Goal: Transaction & Acquisition: Obtain resource

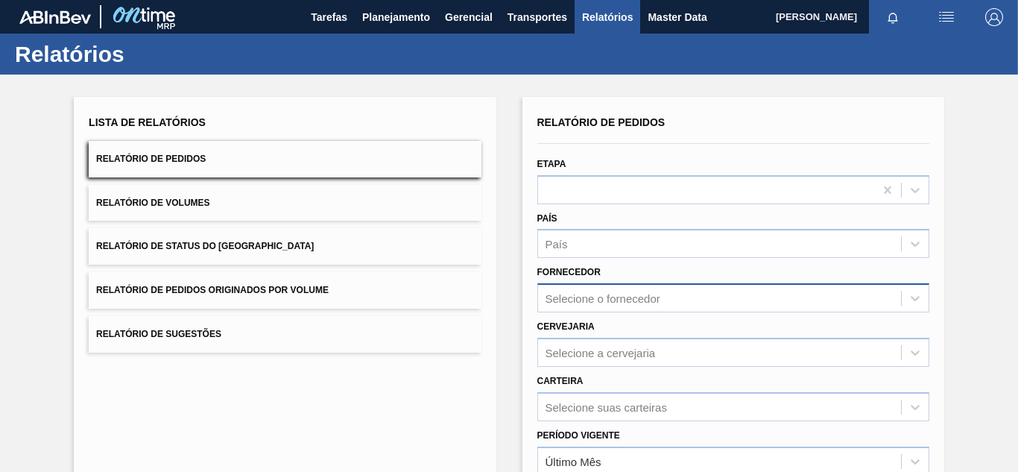
click at [563, 297] on div "Selecione o fornecedor" at bounding box center [733, 297] width 392 height 29
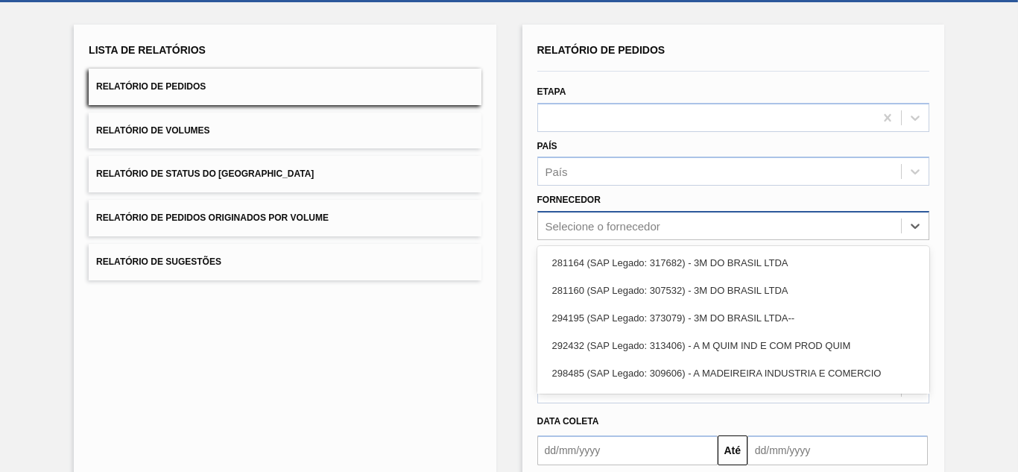
scroll to position [76, 0]
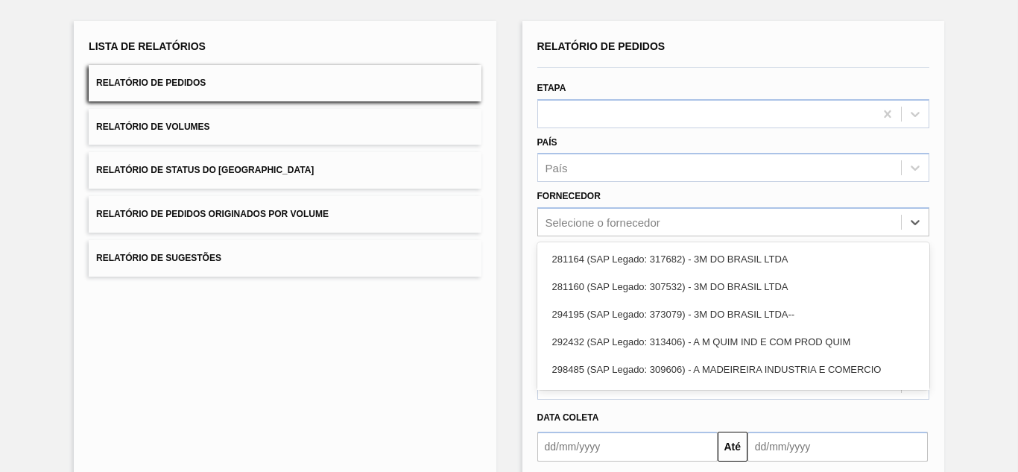
paste input "321816"
type input "321816"
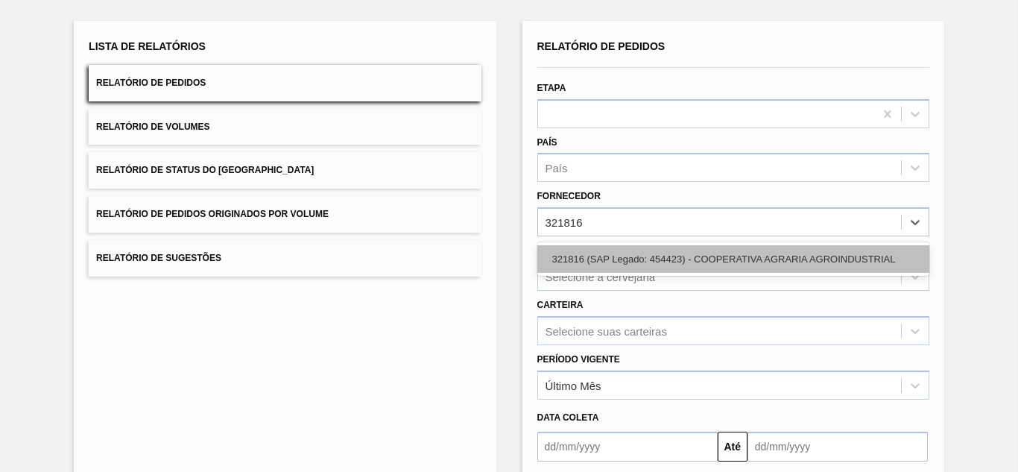
click at [577, 267] on div "321816 (SAP Legado: 454423) - COOPERATIVA AGRARIA AGROINDUSTRIAL" at bounding box center [733, 259] width 392 height 28
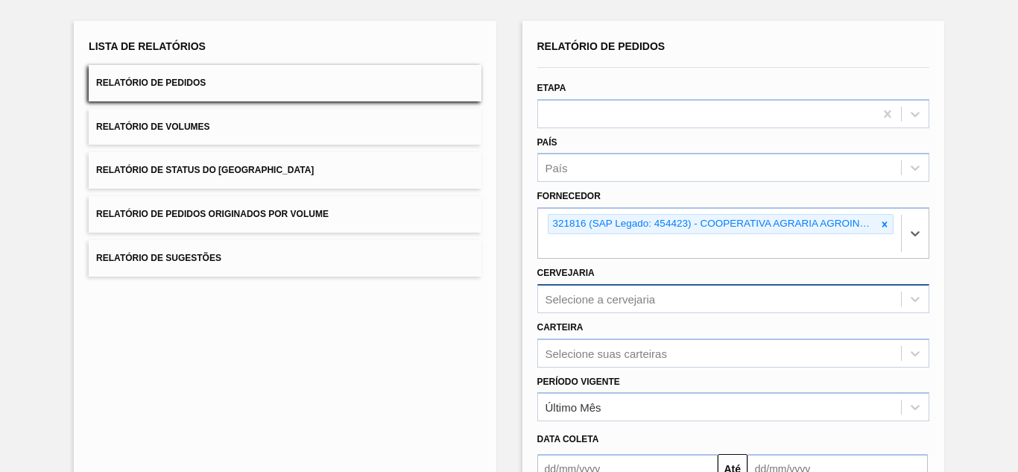
click at [596, 294] on div "Selecione a cervejaria" at bounding box center [733, 298] width 392 height 29
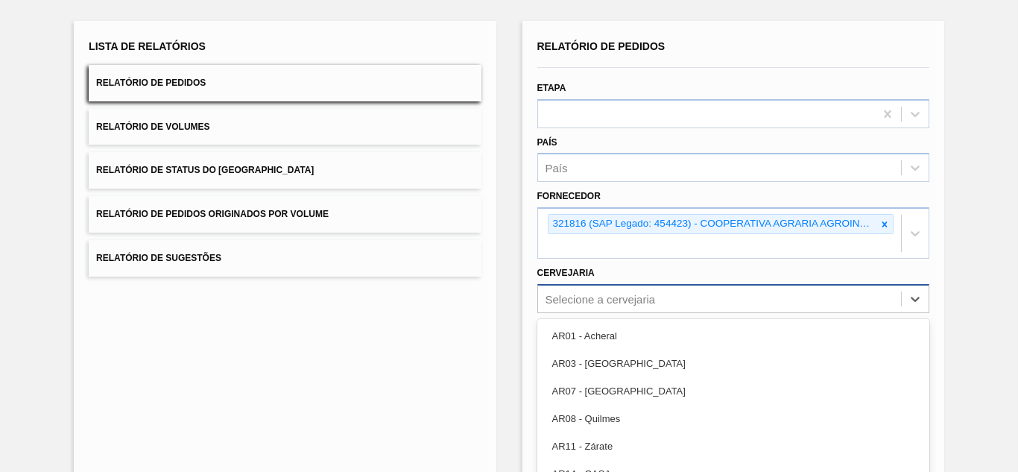
scroll to position [153, 0]
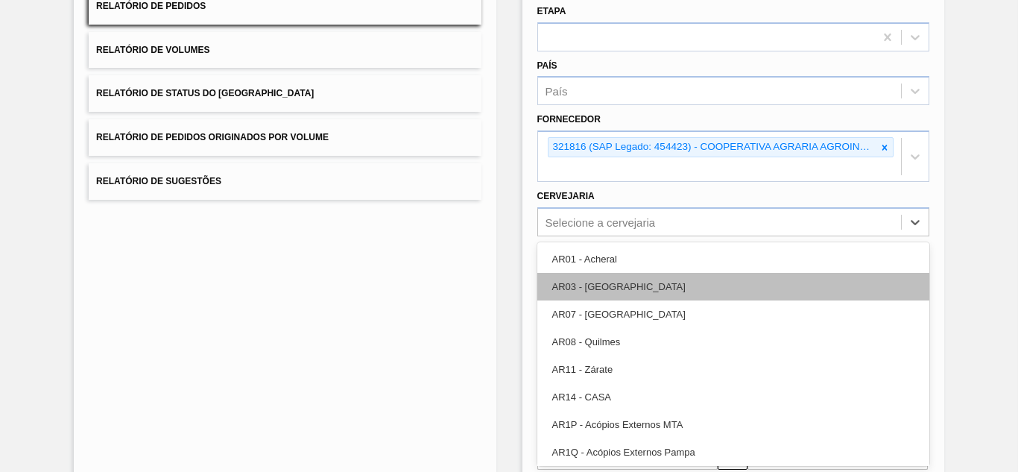
paste input "BR23"
type input "BR23"
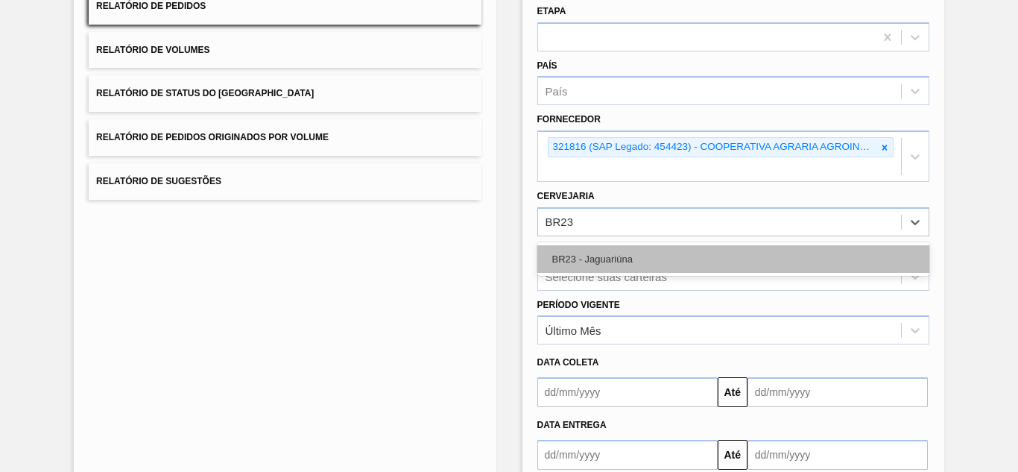
click at [590, 265] on div "BR23 - Jaguariúna" at bounding box center [733, 259] width 392 height 28
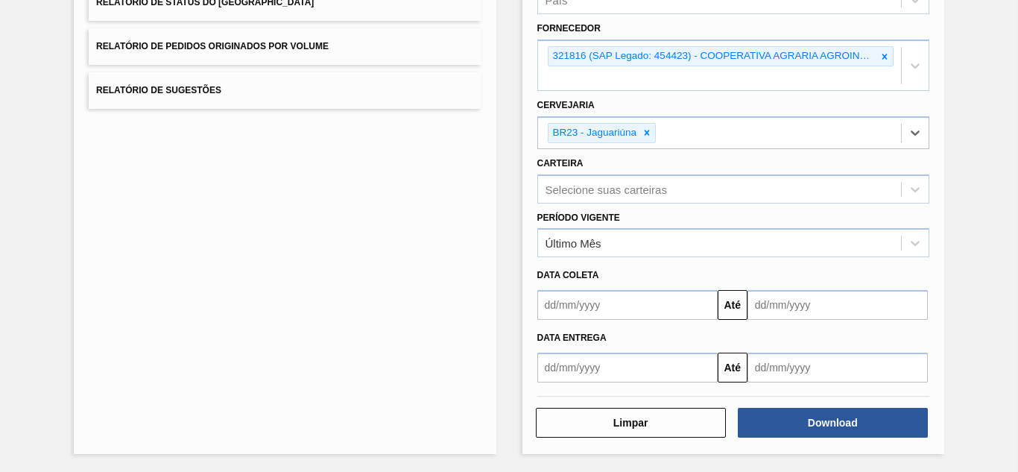
scroll to position [244, 0]
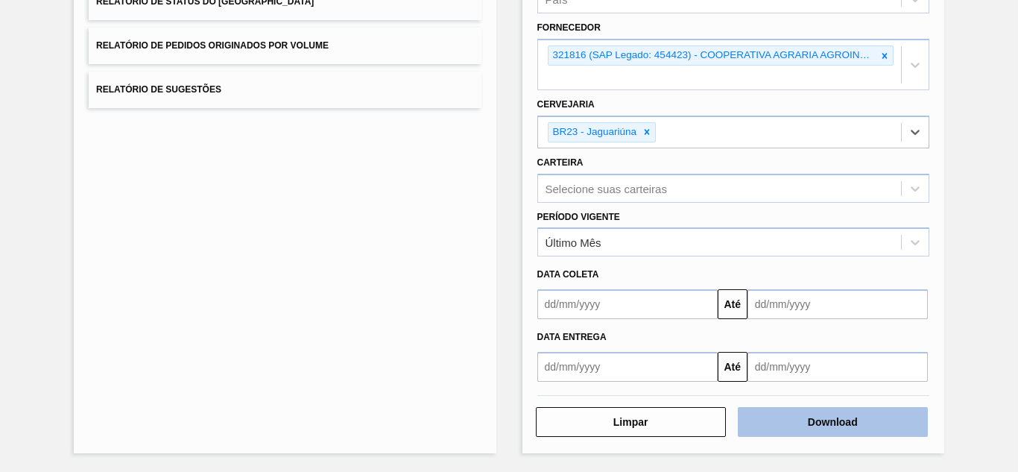
click at [776, 415] on button "Download" at bounding box center [833, 422] width 190 height 30
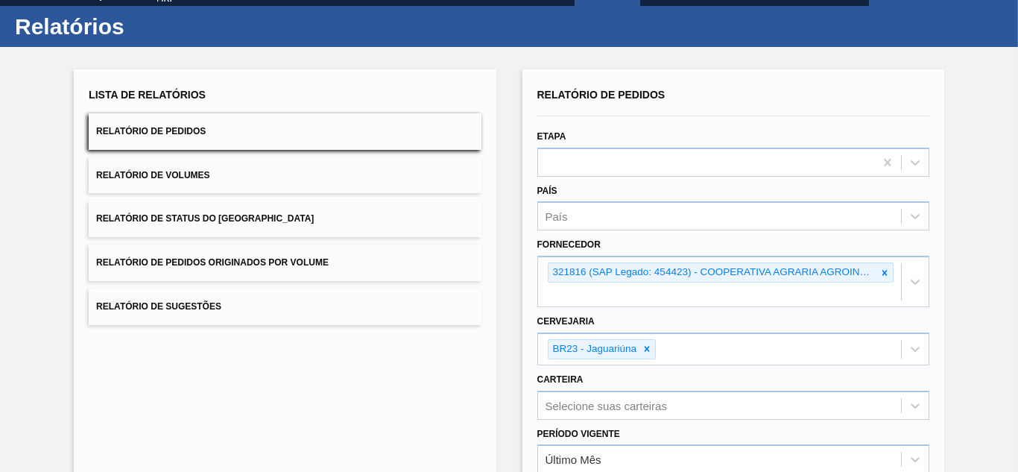
scroll to position [21, 0]
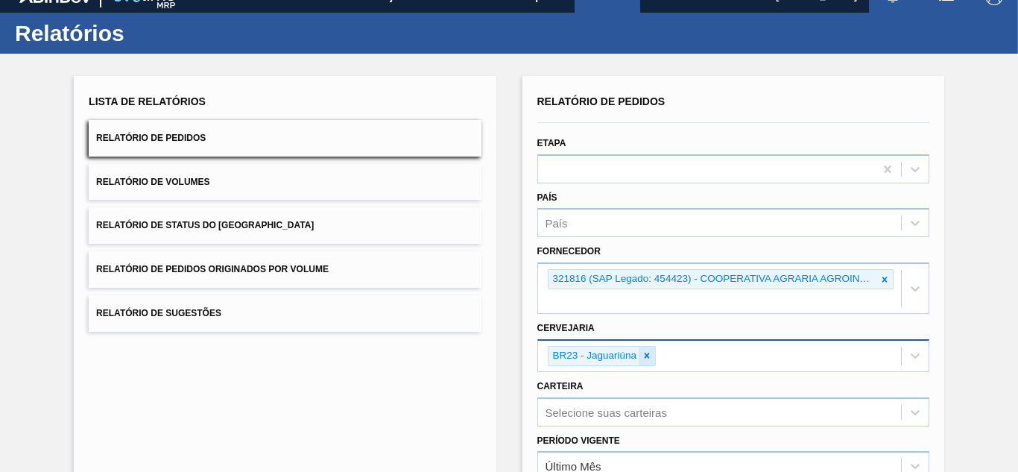
click at [647, 354] on icon at bounding box center [647, 355] width 5 height 5
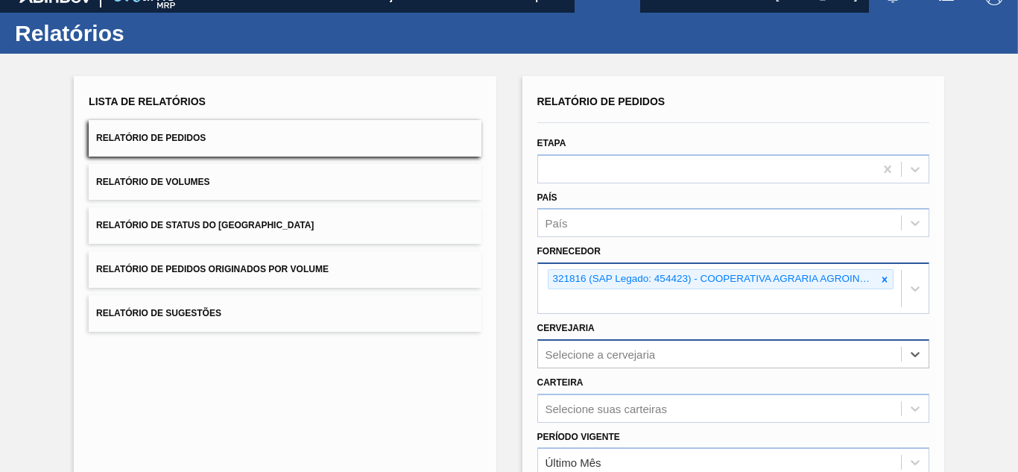
click at [880, 279] on icon at bounding box center [884, 279] width 10 height 10
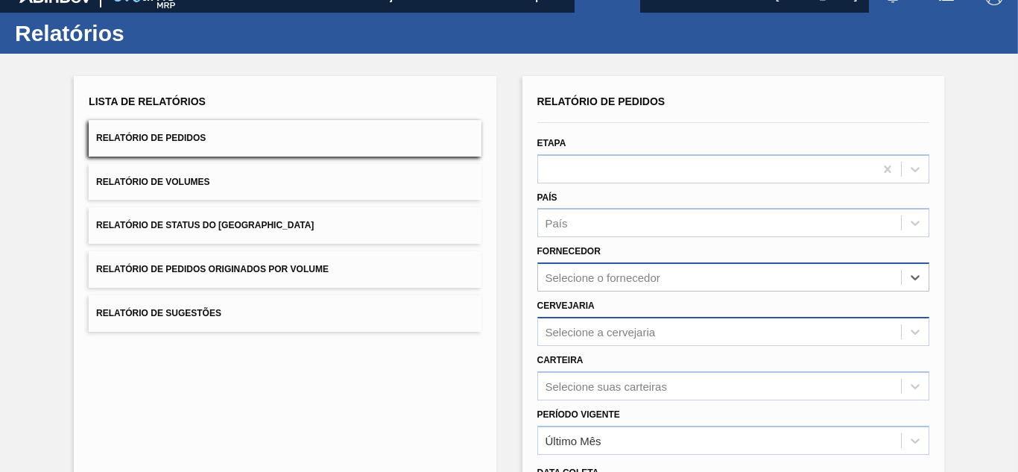
paste input "280304"
type input "280304"
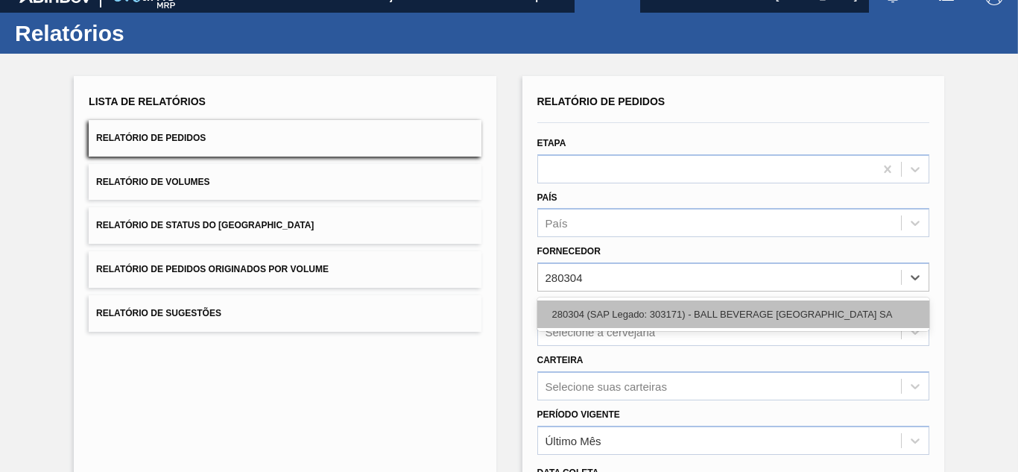
click at [605, 309] on div "280304 (SAP Legado: 303171) - BALL BEVERAGE [GEOGRAPHIC_DATA] SA" at bounding box center [733, 314] width 392 height 28
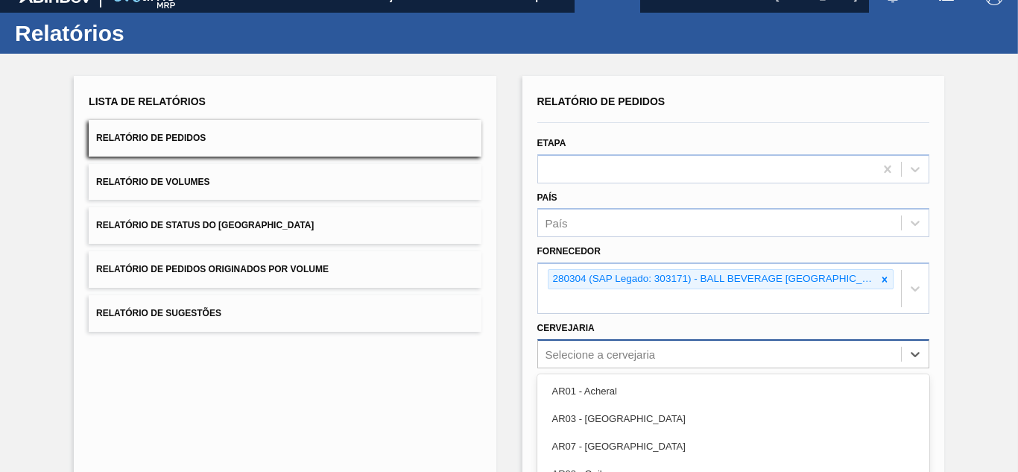
click at [597, 353] on div "option BR23 - Jaguariúna, deselected. option AR08 - Quilmes focused, 4 of 92. 9…" at bounding box center [733, 353] width 392 height 29
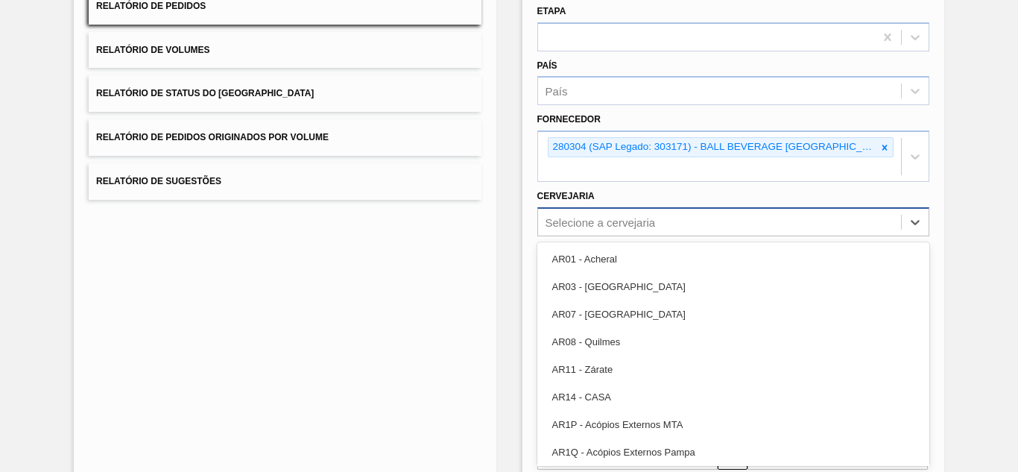
paste input "BR10"
type input "BR10"
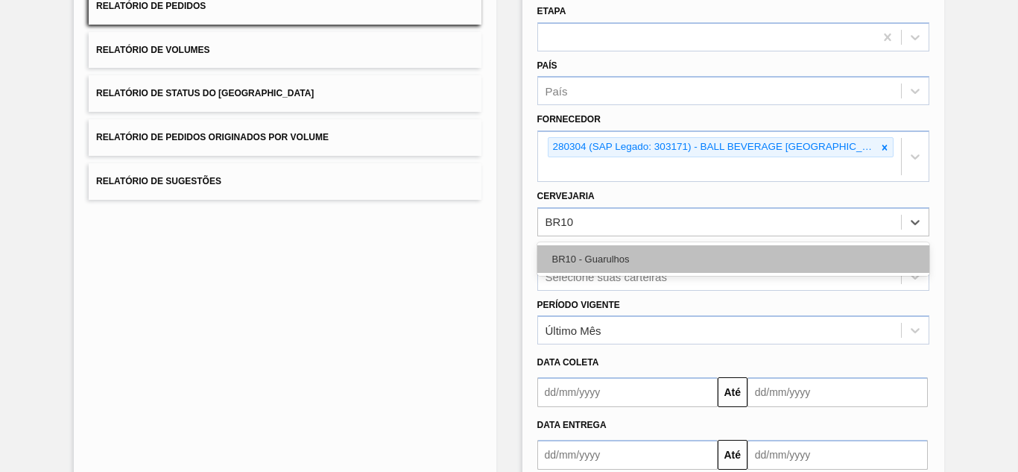
click at [573, 250] on div "BR10 - Guarulhos" at bounding box center [733, 259] width 392 height 28
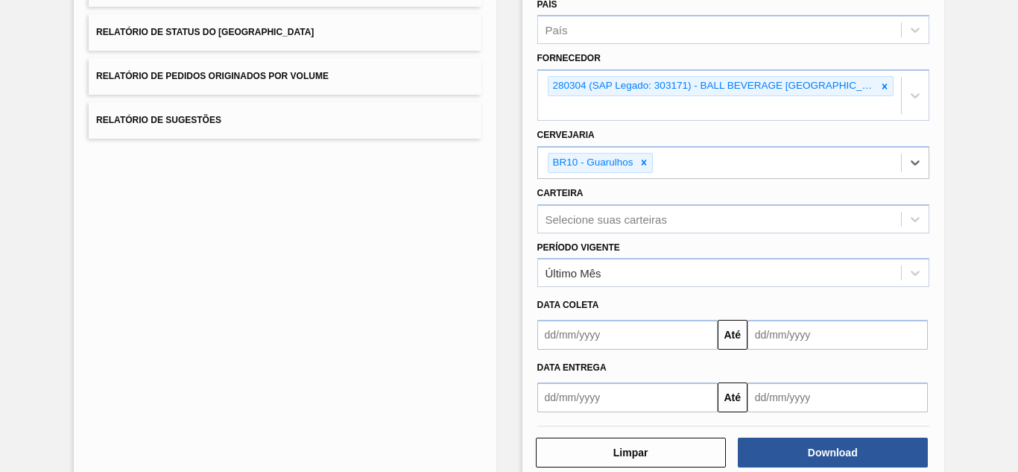
scroll to position [244, 0]
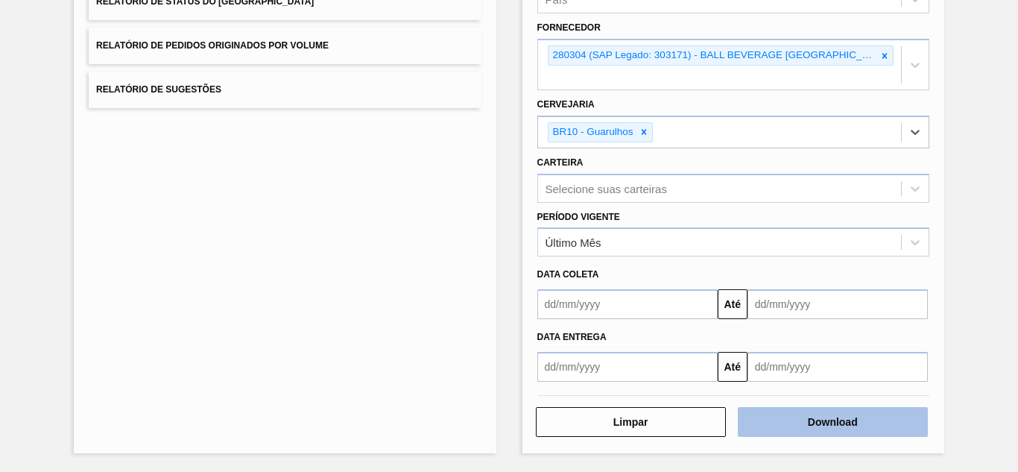
click at [766, 423] on button "Download" at bounding box center [833, 422] width 190 height 30
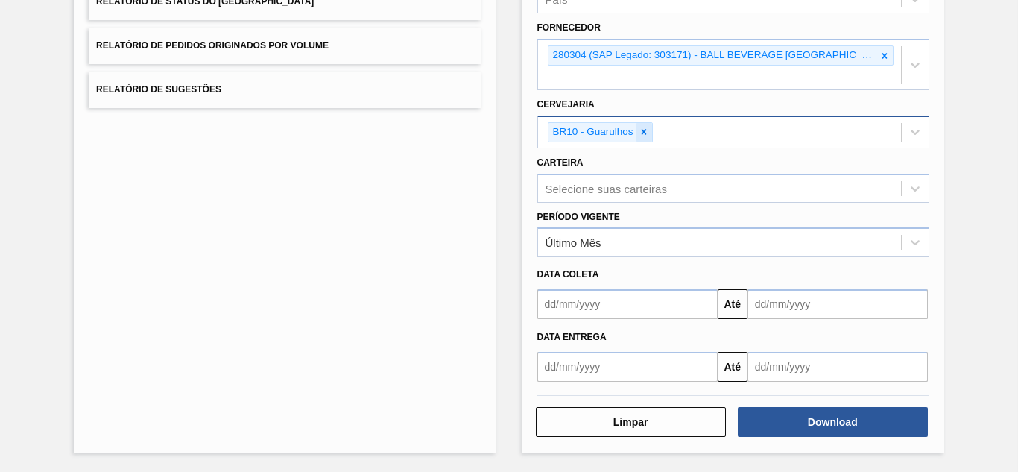
click at [641, 127] on icon at bounding box center [644, 132] width 10 height 10
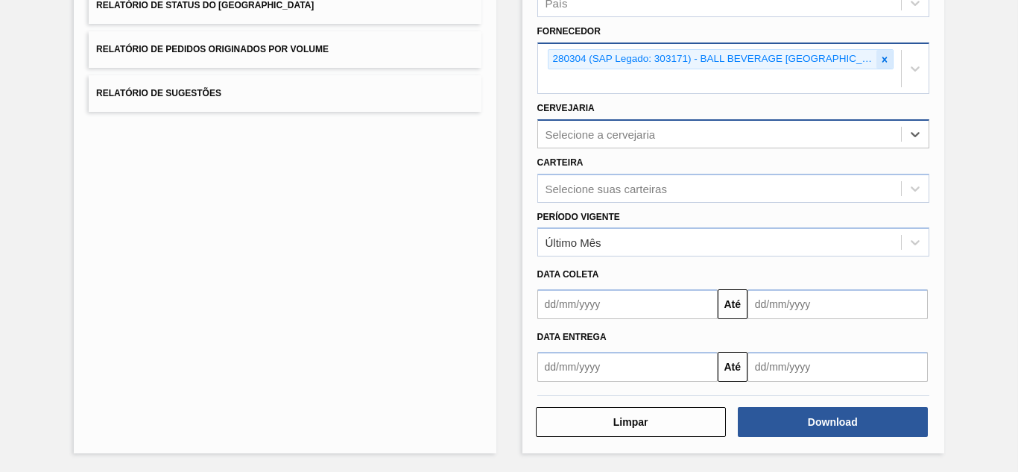
click at [885, 57] on icon at bounding box center [884, 59] width 10 height 10
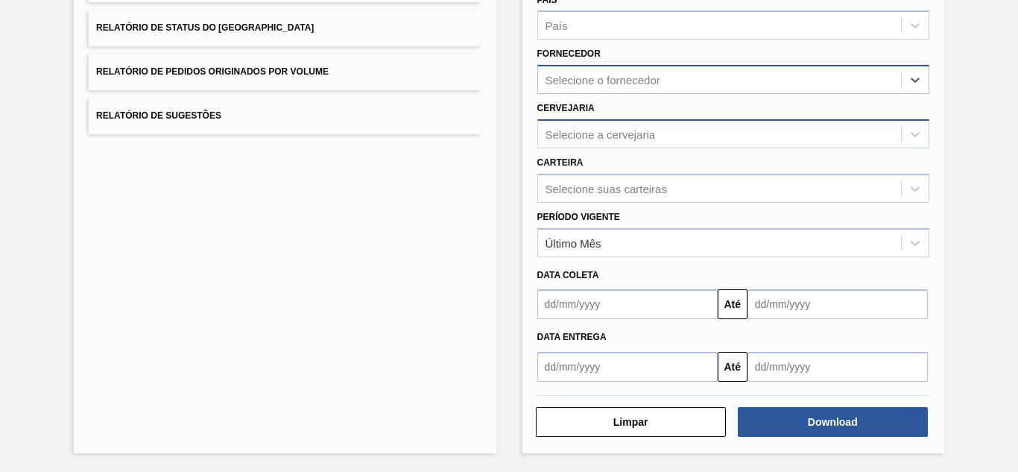
paste input "290872"
type input "290872"
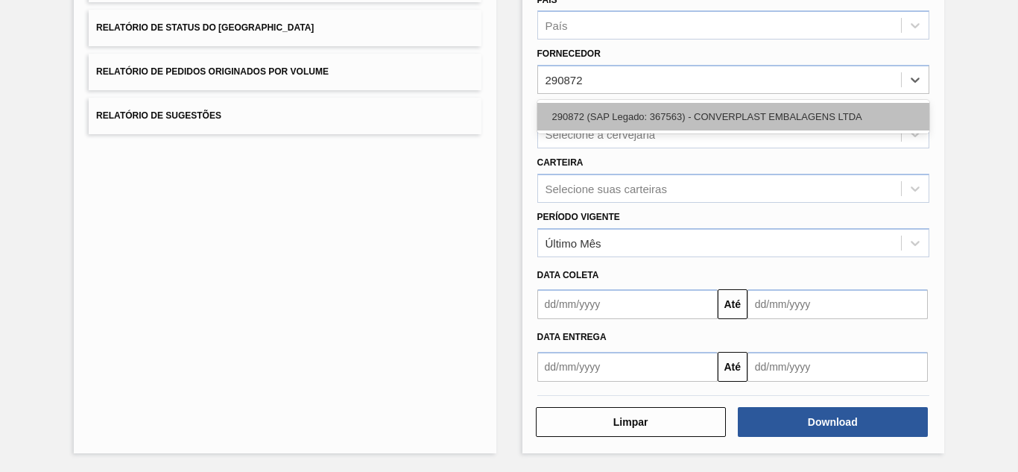
click at [611, 117] on div "290872 (SAP Legado: 367563) - CONVERPLAST EMBALAGENS LTDA" at bounding box center [733, 117] width 392 height 28
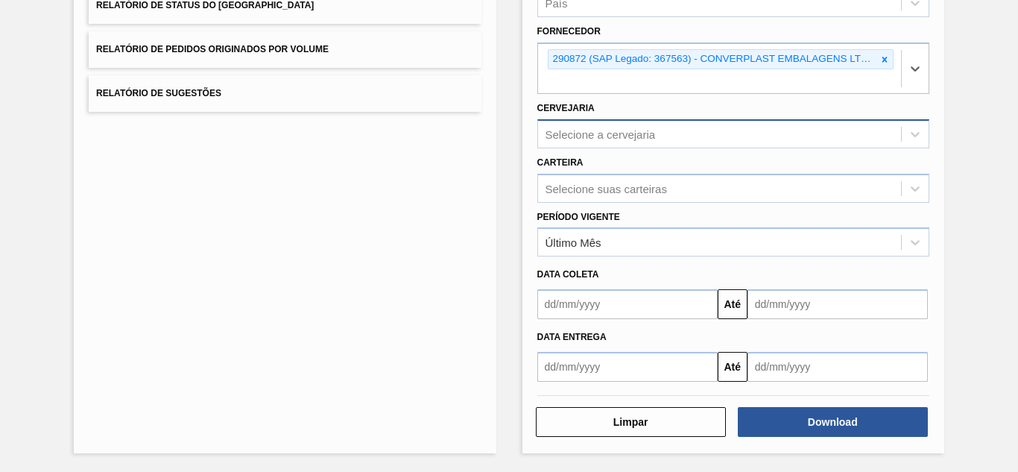
click at [581, 130] on div "Selecione a cervejaria" at bounding box center [601, 133] width 110 height 13
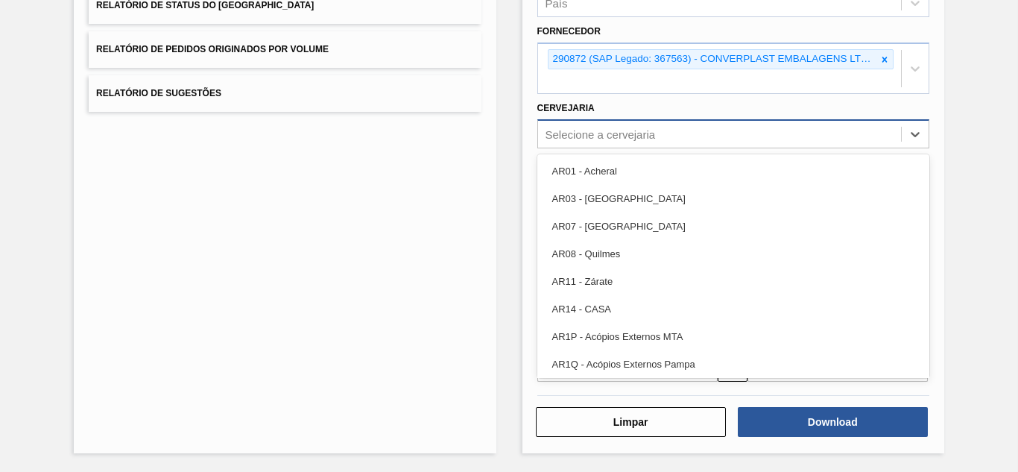
paste input "BR04"
type input "BR04"
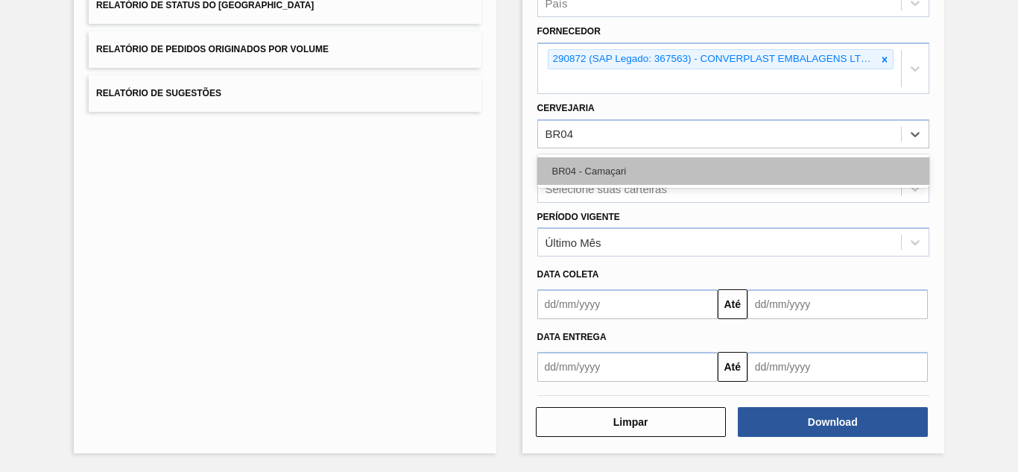
click at [584, 172] on div "BR04 - Camaçari" at bounding box center [733, 171] width 392 height 28
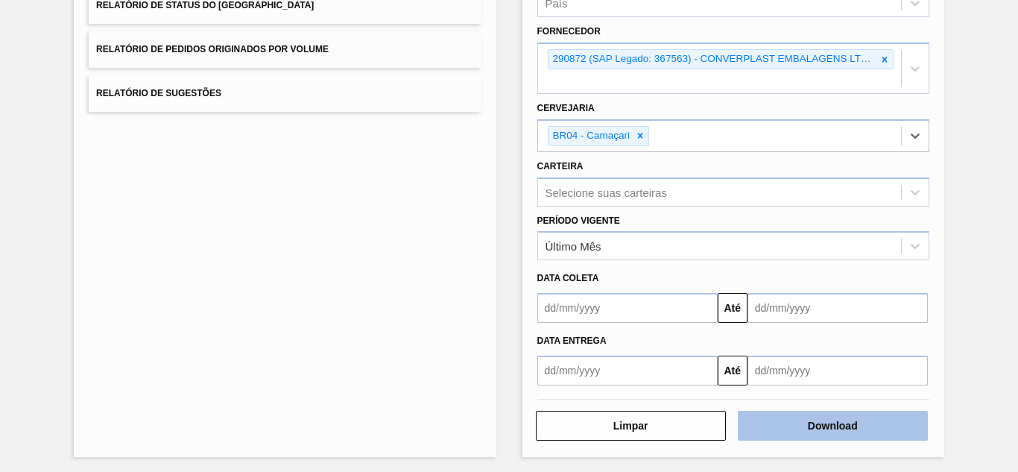
click at [786, 421] on button "Download" at bounding box center [833, 426] width 190 height 30
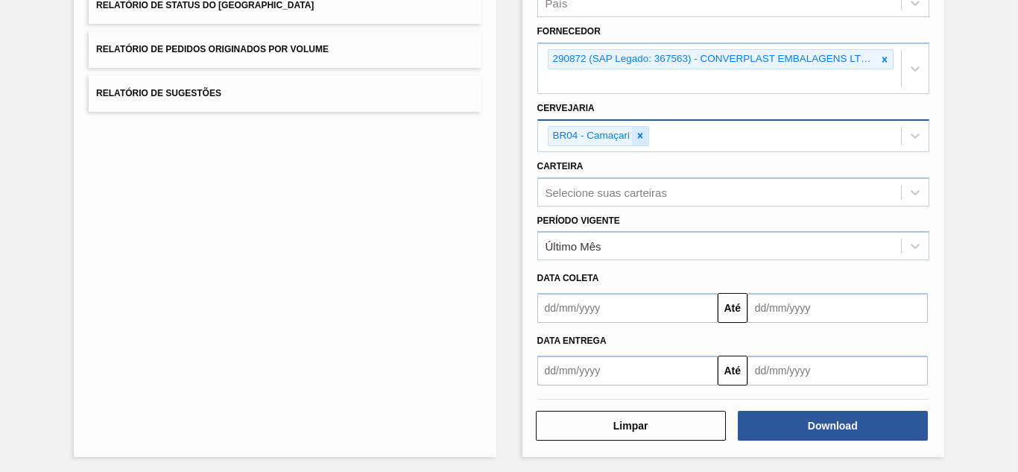
click at [635, 139] on icon at bounding box center [640, 135] width 10 height 10
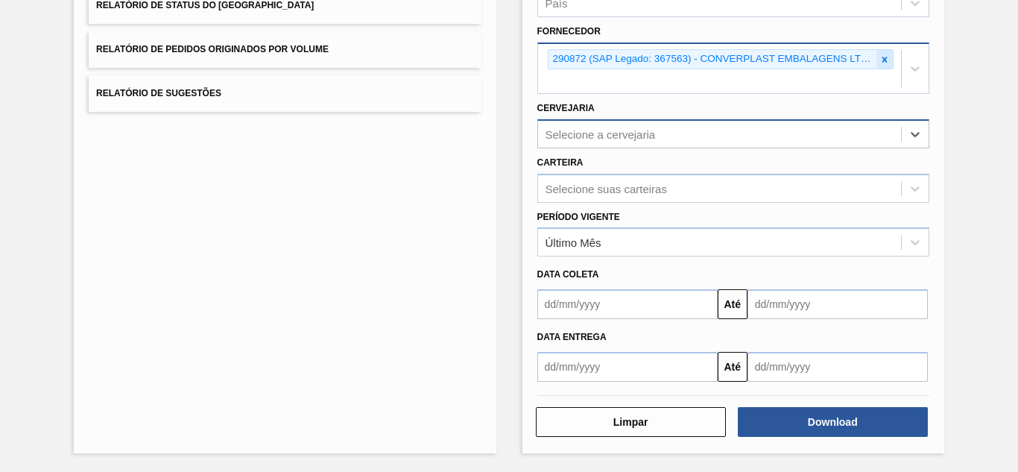
click at [879, 60] on icon at bounding box center [884, 59] width 10 height 10
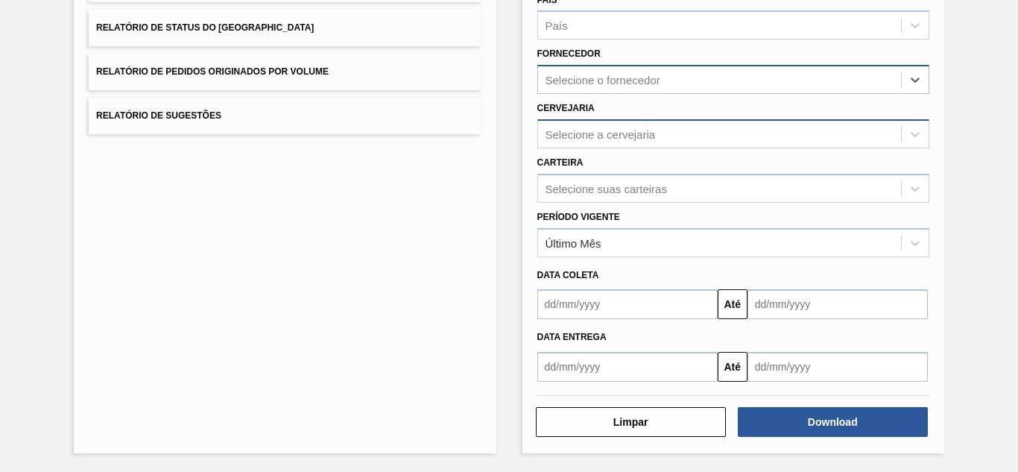
scroll to position [218, 0]
paste input "290167"
type input "290167"
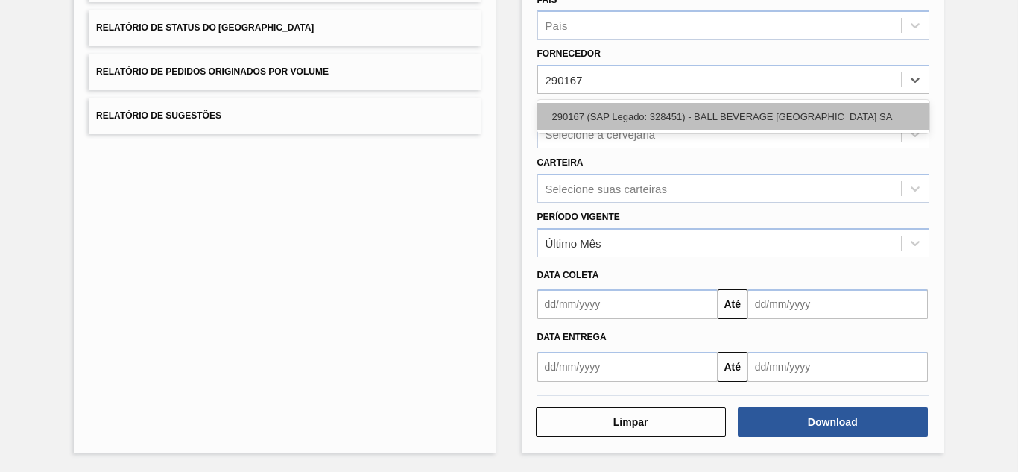
click at [595, 111] on div "290167 (SAP Legado: 328451) - BALL BEVERAGE [GEOGRAPHIC_DATA] SA" at bounding box center [733, 117] width 392 height 28
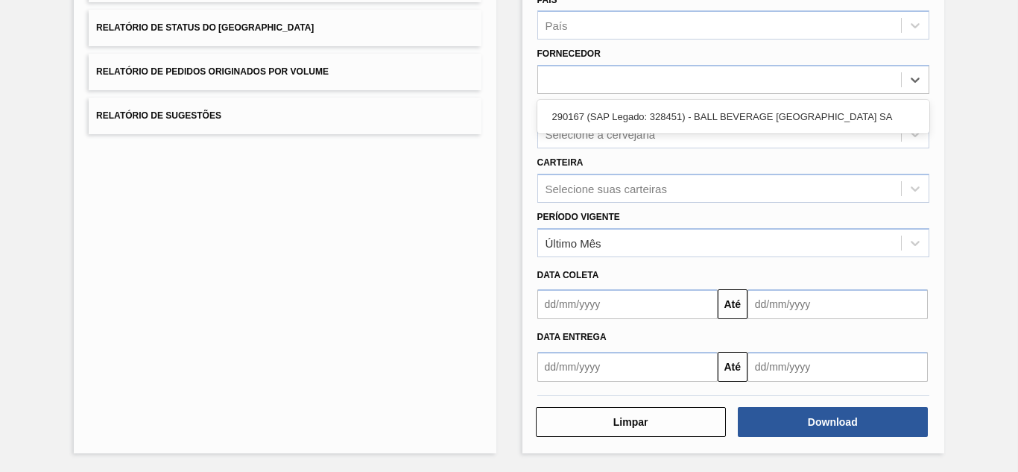
scroll to position [241, 0]
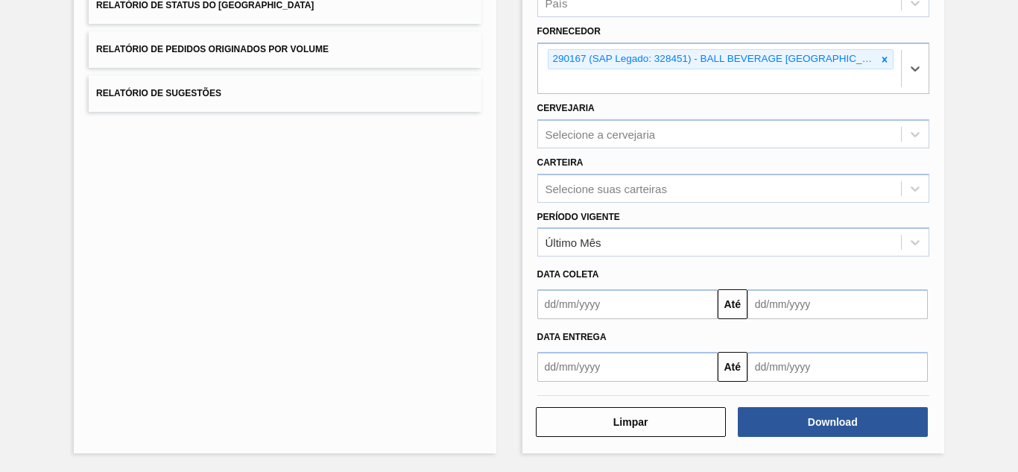
click at [589, 132] on div "Selecione a cervejaria" at bounding box center [601, 133] width 110 height 13
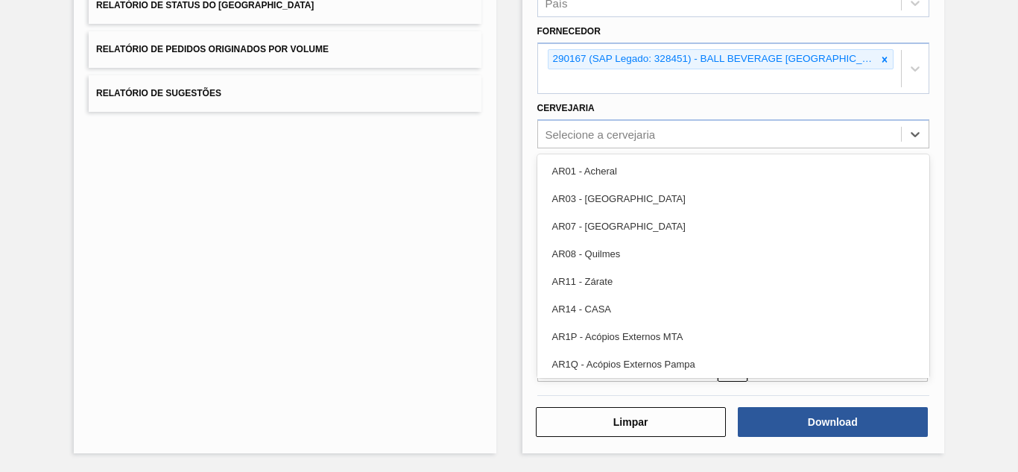
paste input "BR05"
type input "BR05"
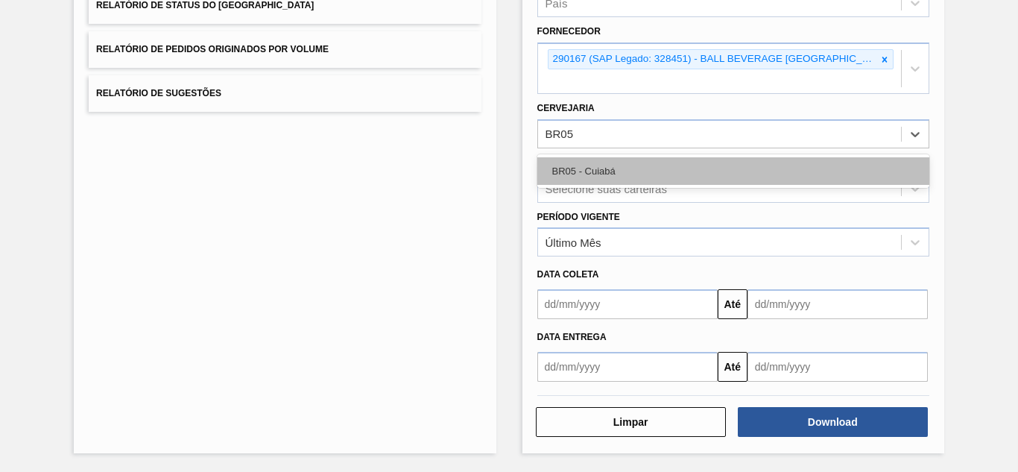
click at [553, 171] on div "BR05 - Cuiabá" at bounding box center [733, 171] width 392 height 28
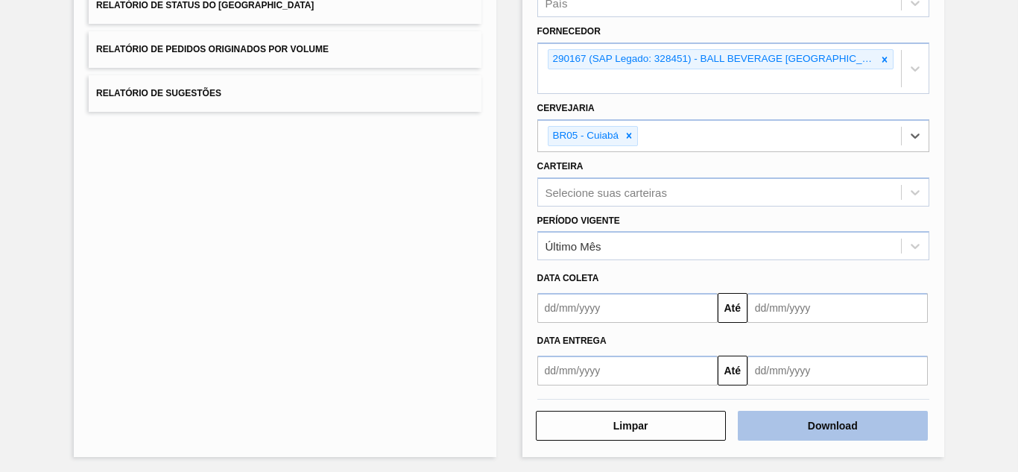
click at [773, 430] on button "Download" at bounding box center [833, 426] width 190 height 30
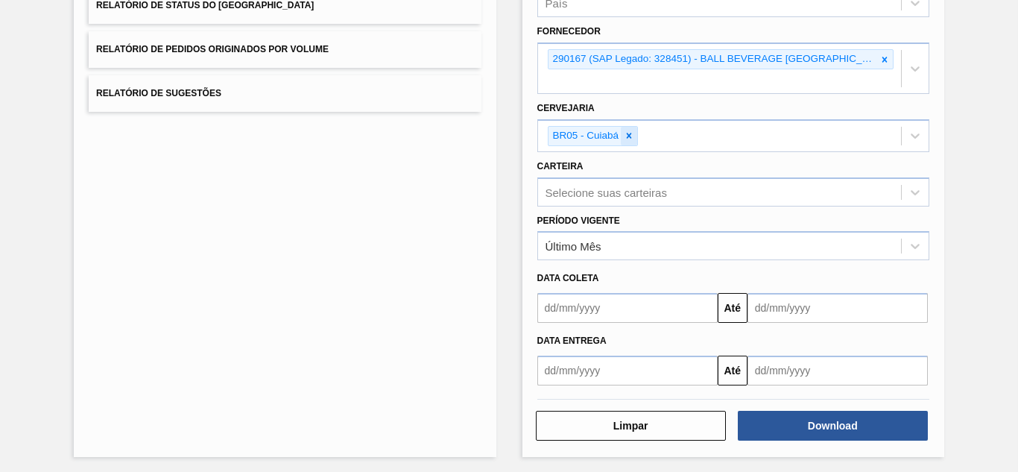
click at [627, 133] on icon at bounding box center [629, 135] width 10 height 10
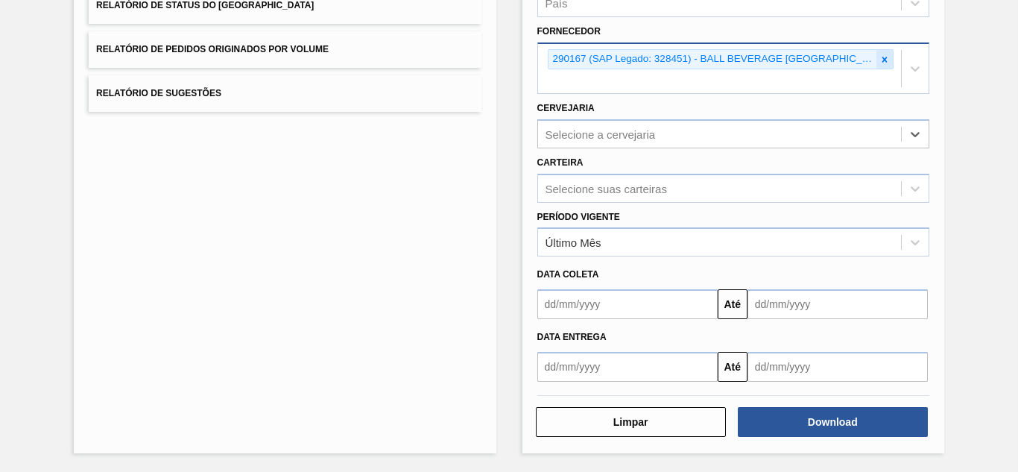
click at [879, 54] on icon at bounding box center [884, 59] width 10 height 10
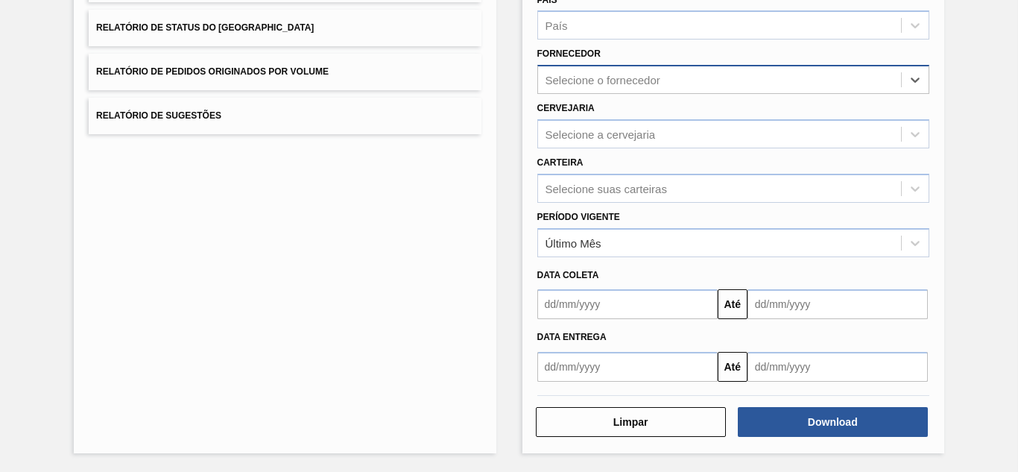
paste input "320622"
type input "320622"
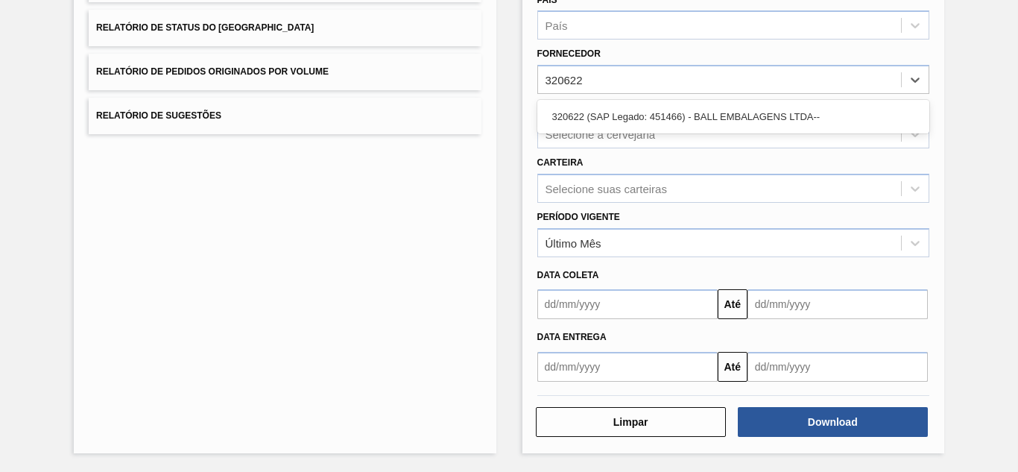
click at [587, 109] on div "320622 (SAP Legado: 451466) - BALL EMBALAGENS LTDA--" at bounding box center [733, 117] width 392 height 28
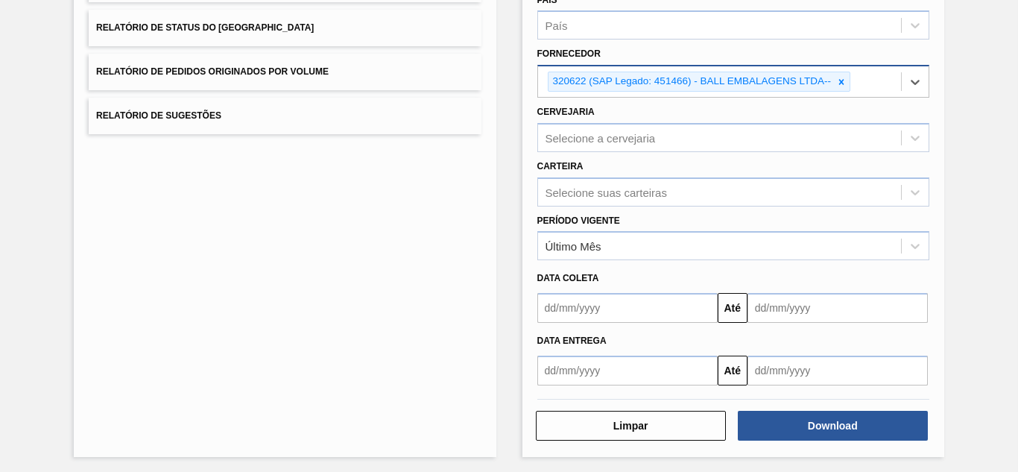
scroll to position [222, 0]
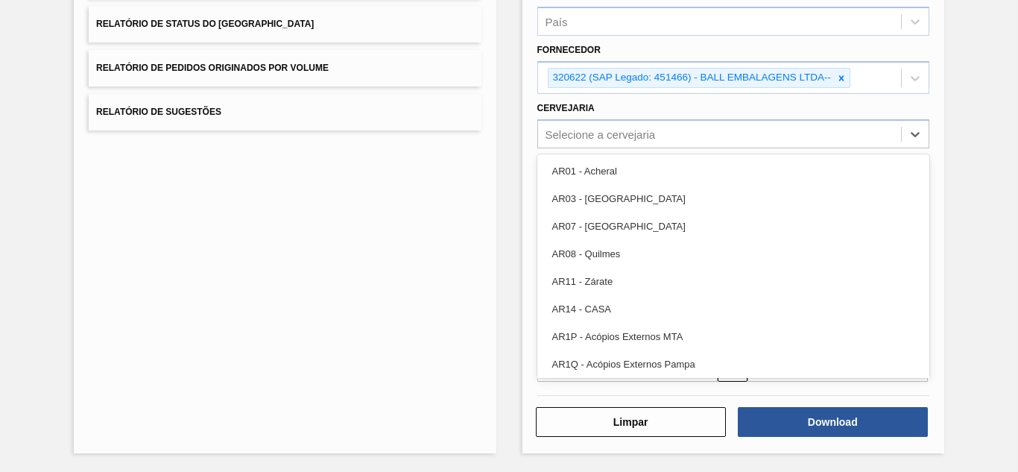
click at [590, 134] on div "Selecione a cervejaria" at bounding box center [601, 133] width 110 height 13
paste input "BR02"
type input "BR02"
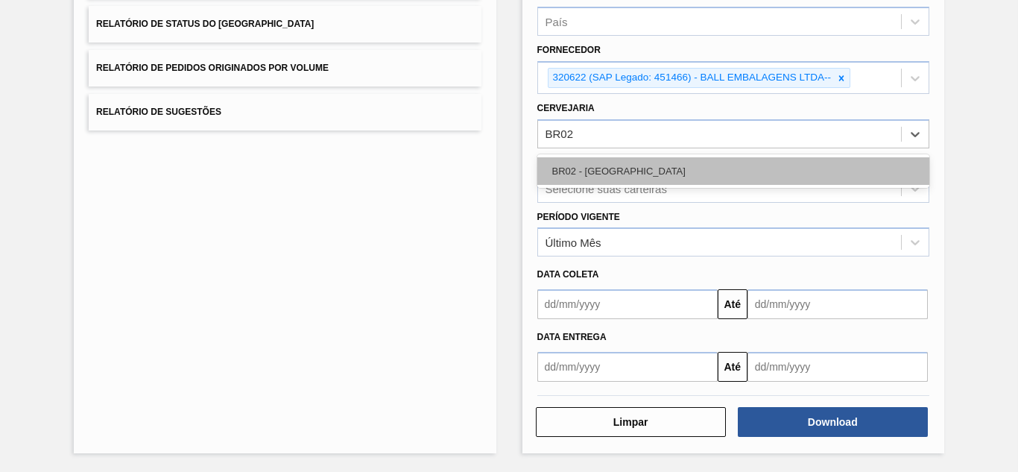
click at [578, 169] on div "BR02 - [GEOGRAPHIC_DATA]" at bounding box center [733, 171] width 392 height 28
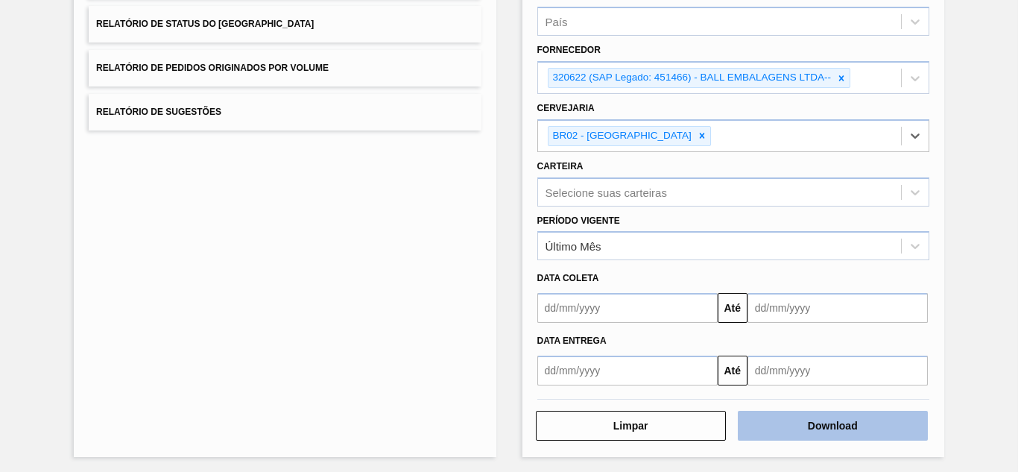
click at [802, 419] on button "Download" at bounding box center [833, 426] width 190 height 30
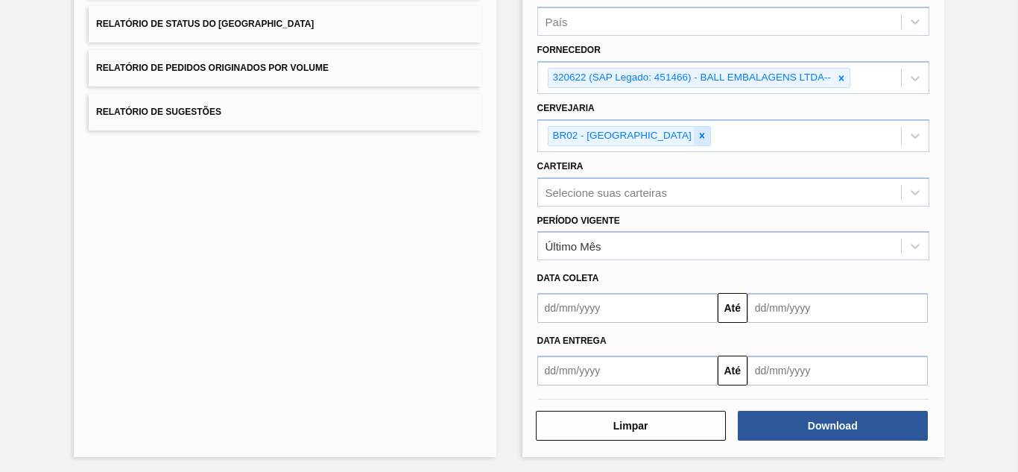
click at [700, 138] on icon at bounding box center [702, 135] width 5 height 5
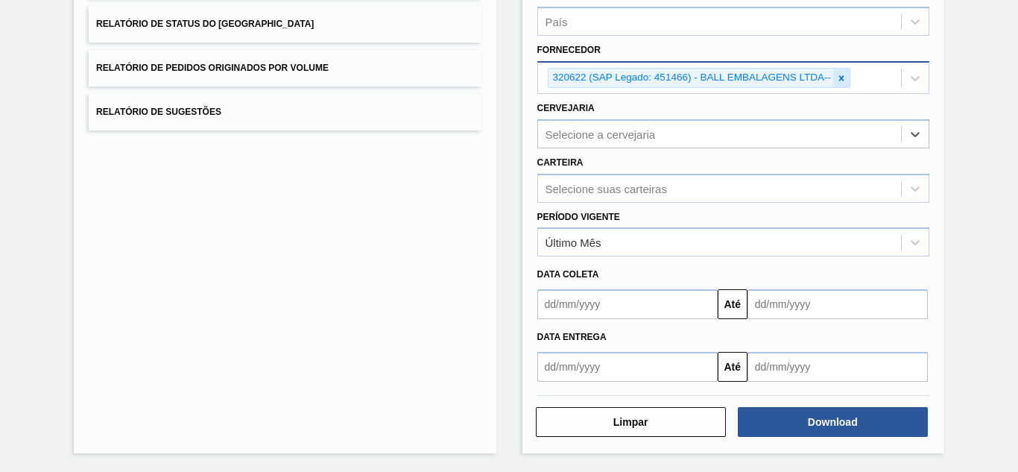
click at [841, 84] on div at bounding box center [841, 78] width 16 height 19
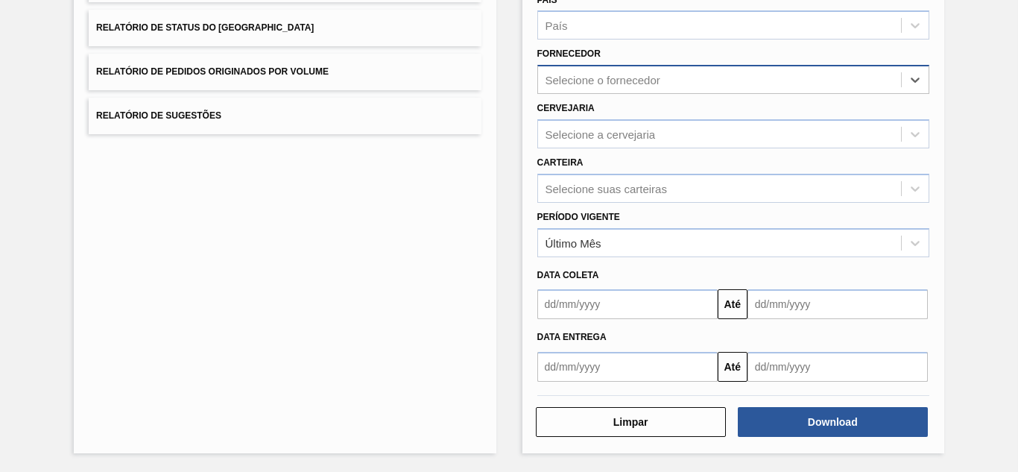
paste input "280268"
type input "280268"
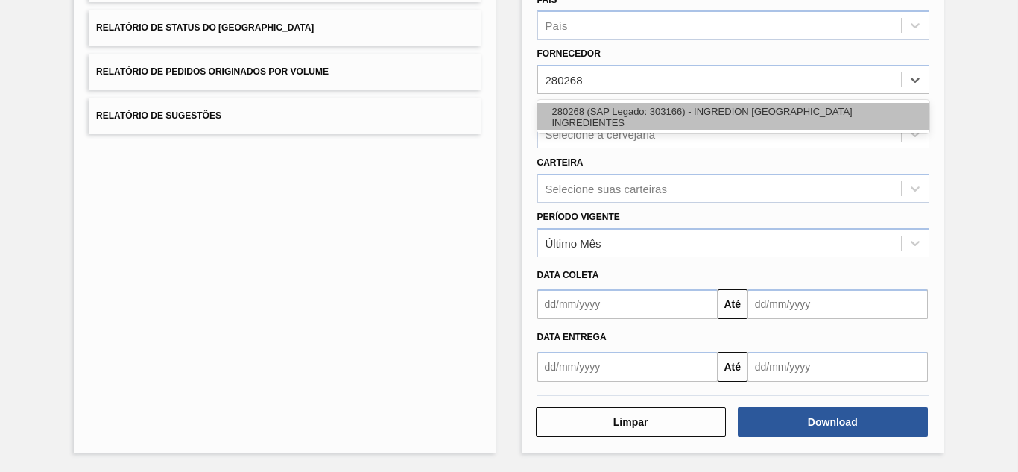
click at [598, 109] on div "280268 (SAP Legado: 303166) - INGREDION [GEOGRAPHIC_DATA] INGREDIENTES" at bounding box center [733, 117] width 392 height 28
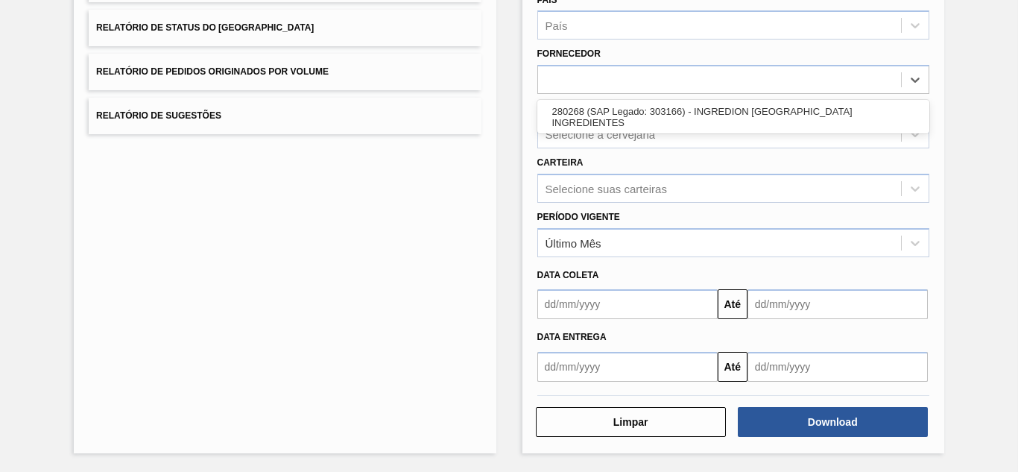
scroll to position [222, 0]
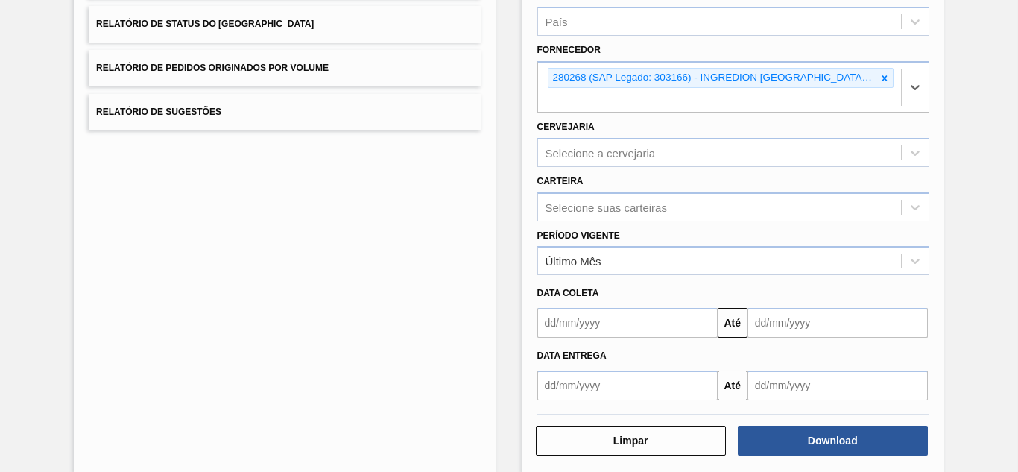
click at [625, 142] on div "Selecione a cervejaria" at bounding box center [719, 153] width 363 height 22
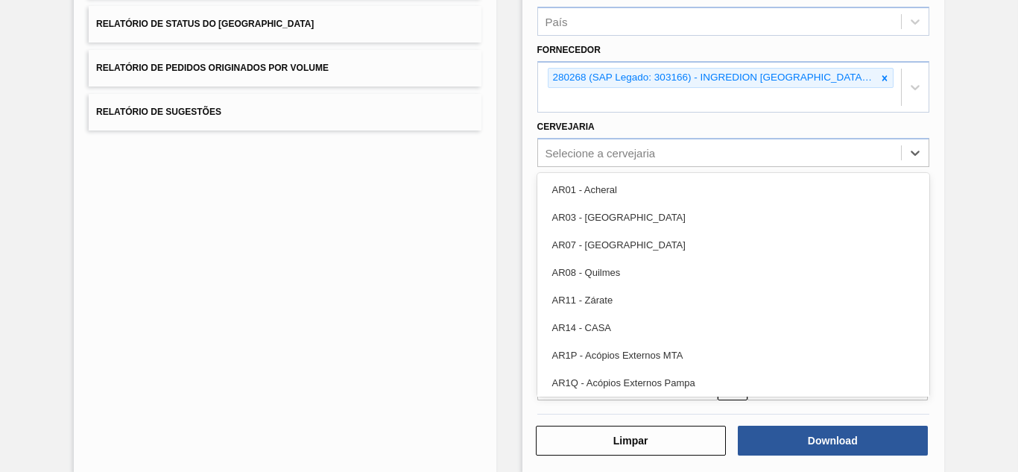
paste input "BR08"
type input "BR08"
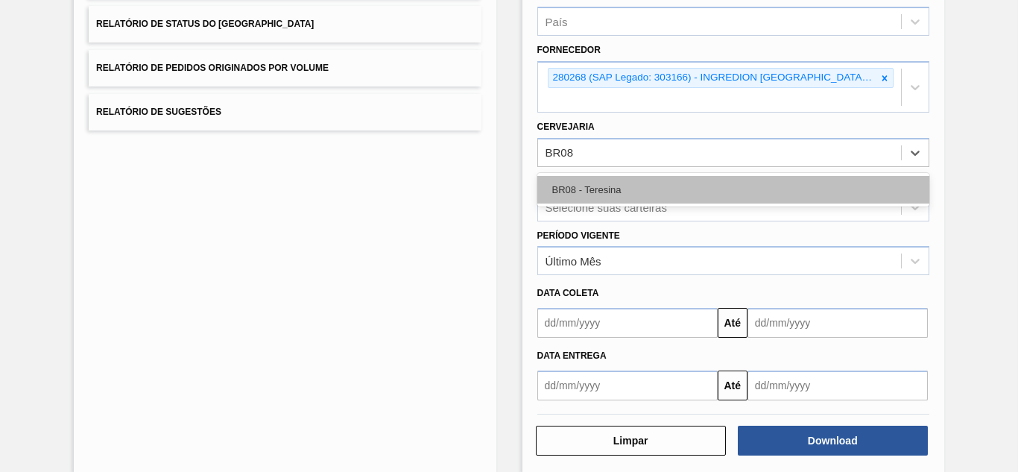
click at [613, 176] on div "BR08 - Teresina" at bounding box center [733, 190] width 392 height 28
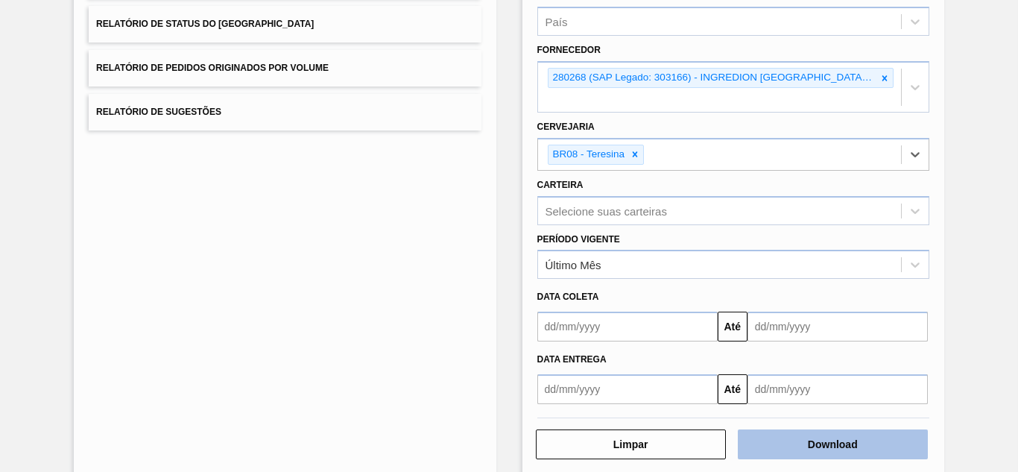
click at [800, 435] on button "Download" at bounding box center [833, 444] width 190 height 30
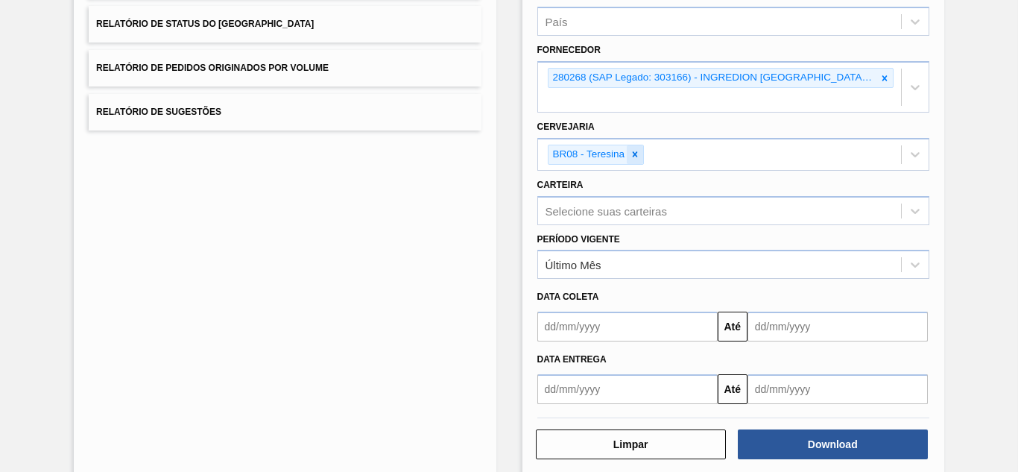
click at [634, 151] on icon at bounding box center [635, 154] width 10 height 10
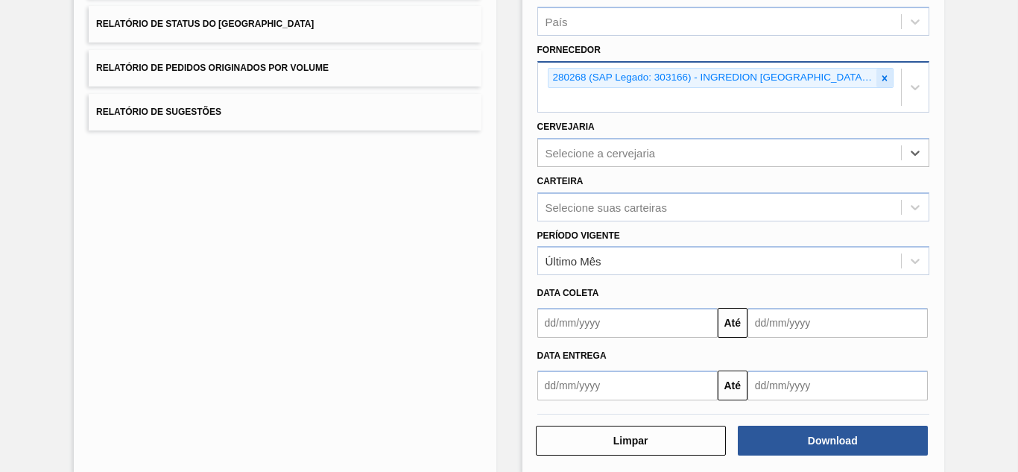
click at [882, 78] on icon at bounding box center [884, 77] width 5 height 5
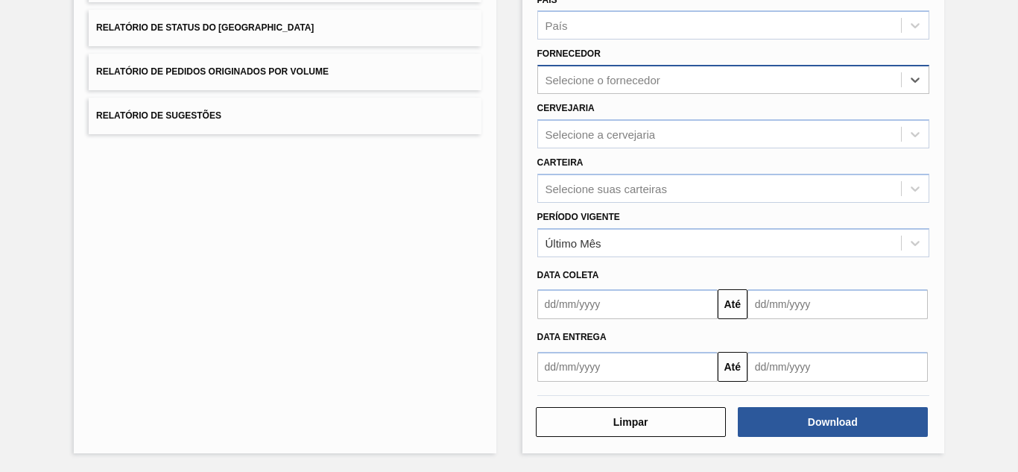
paste input "289877"
type input "289877"
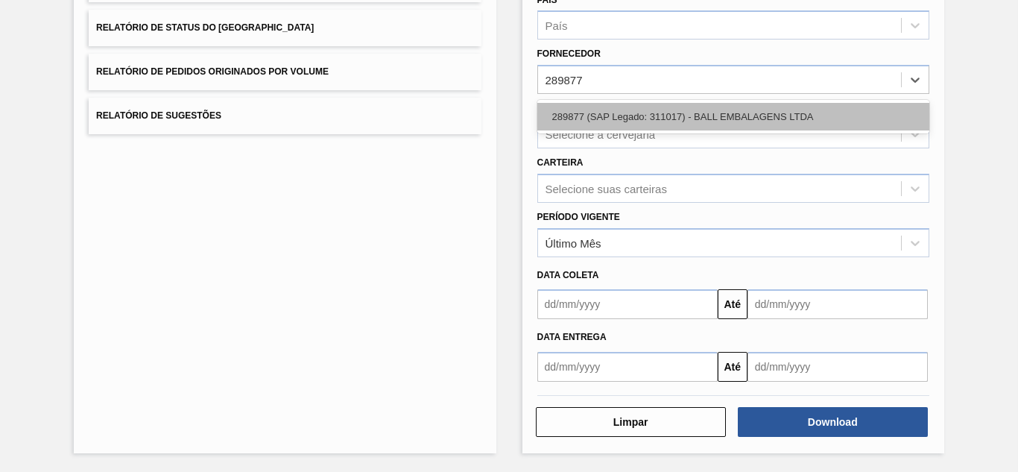
click at [591, 108] on div "289877 (SAP Legado: 311017) - BALL EMBALAGENS LTDA" at bounding box center [733, 117] width 392 height 28
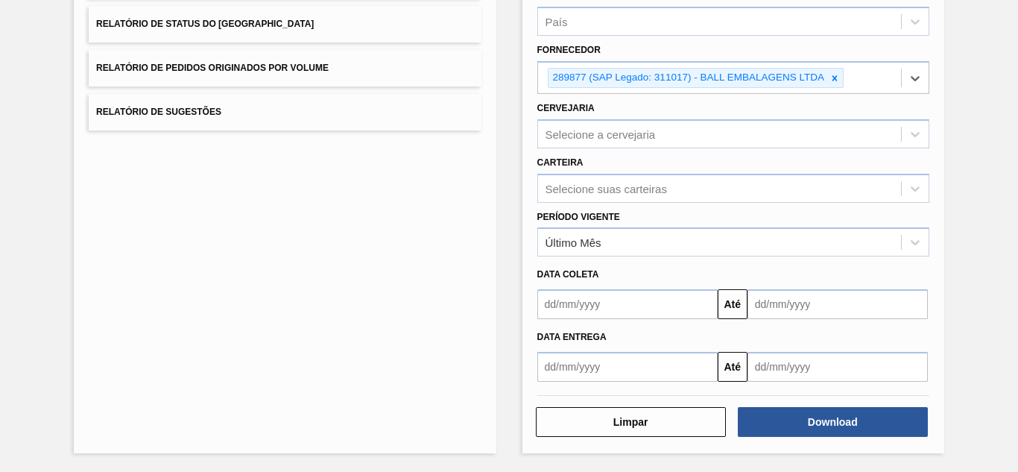
click at [636, 128] on div "Selecione a cervejaria" at bounding box center [601, 133] width 110 height 13
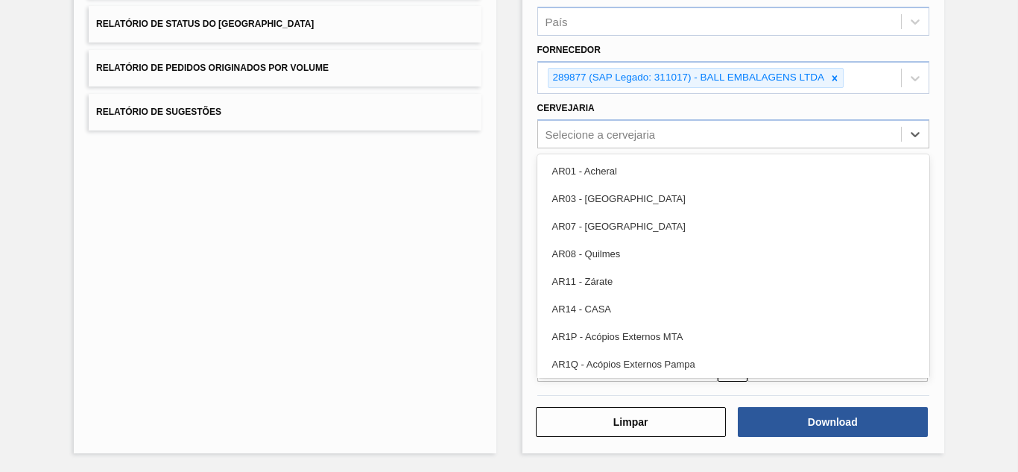
paste input "BR02"
type input "BR02"
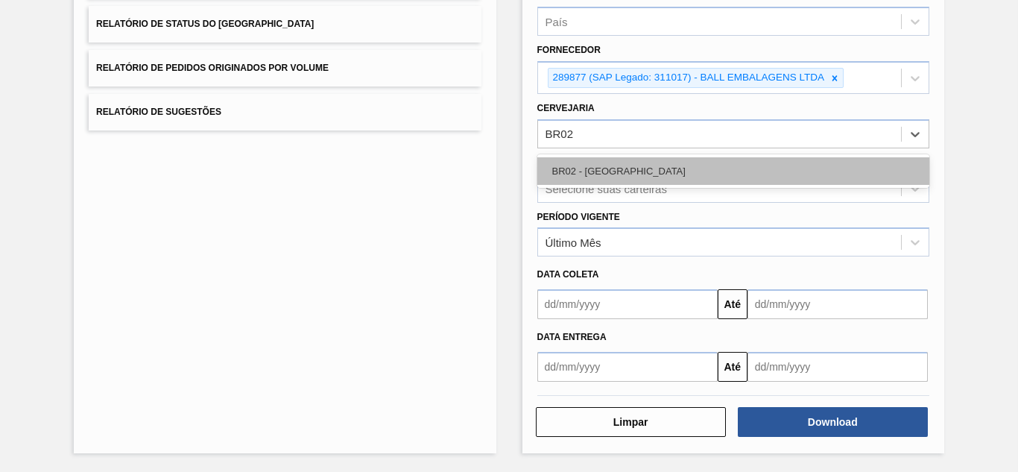
click at [557, 167] on div "BR02 - [GEOGRAPHIC_DATA]" at bounding box center [733, 171] width 392 height 28
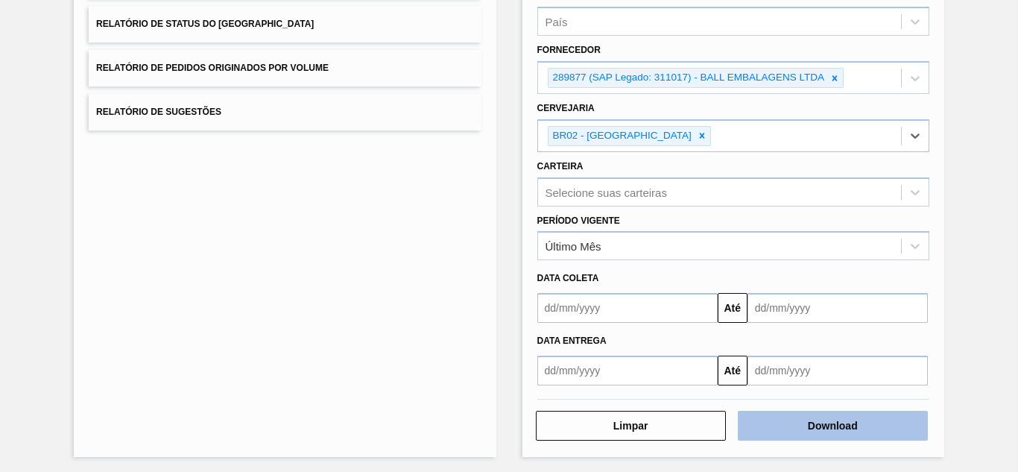
click at [785, 424] on button "Download" at bounding box center [833, 426] width 190 height 30
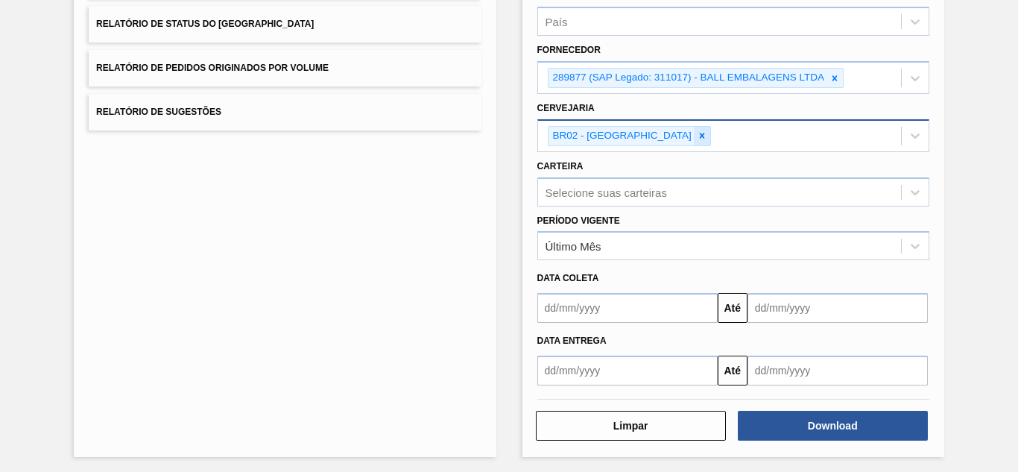
click at [697, 139] on icon at bounding box center [702, 135] width 10 height 10
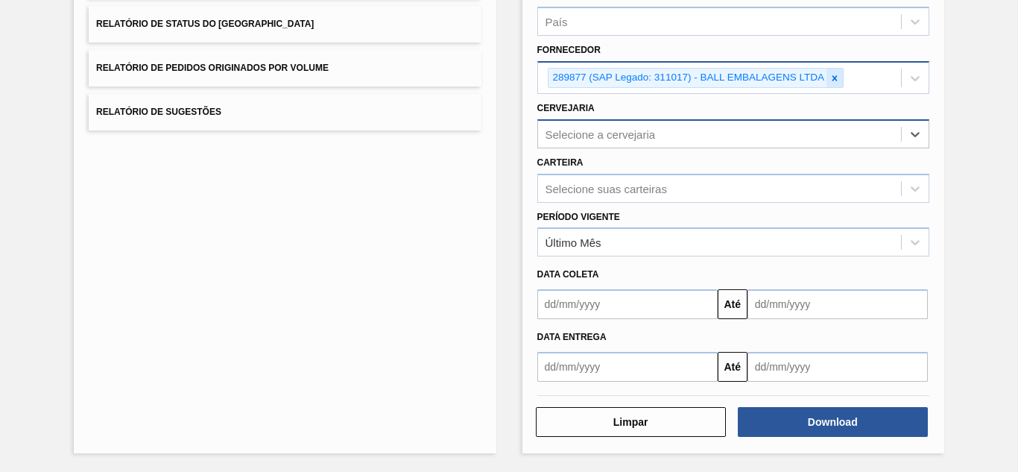
click at [835, 75] on icon at bounding box center [835, 78] width 10 height 10
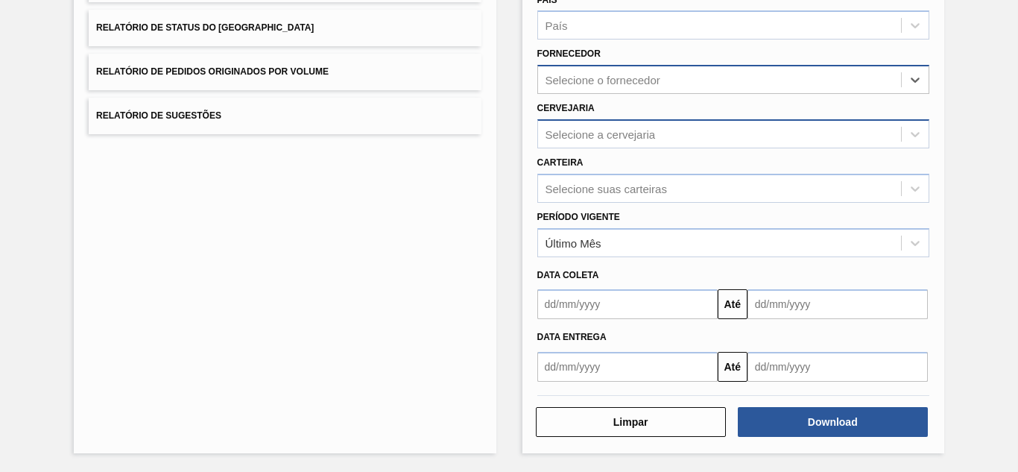
paste input "327858"
type input "327858"
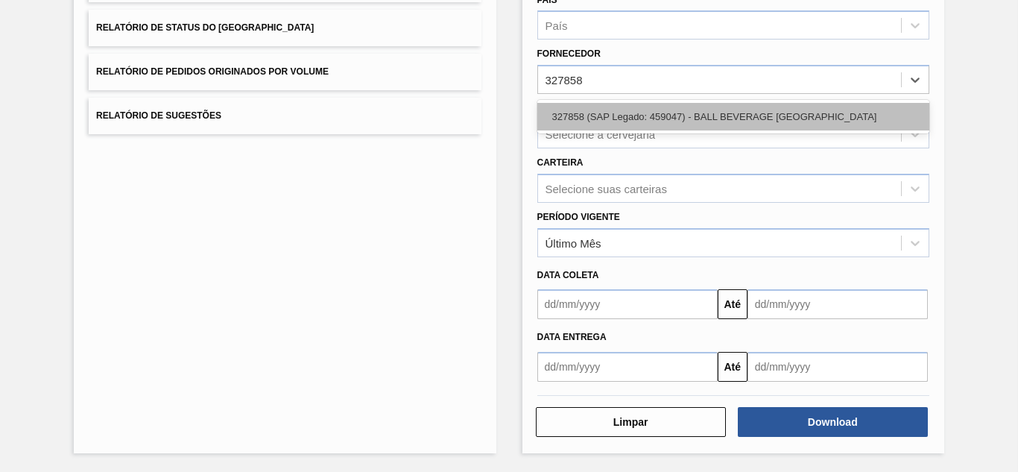
click at [581, 109] on div "327858 (SAP Legado: 459047) - BALL BEVERAGE [GEOGRAPHIC_DATA]" at bounding box center [733, 117] width 392 height 28
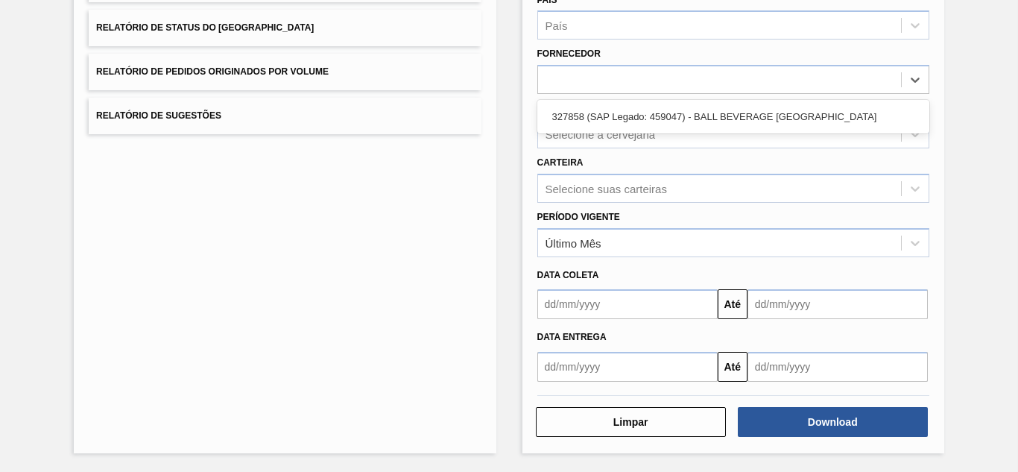
scroll to position [222, 0]
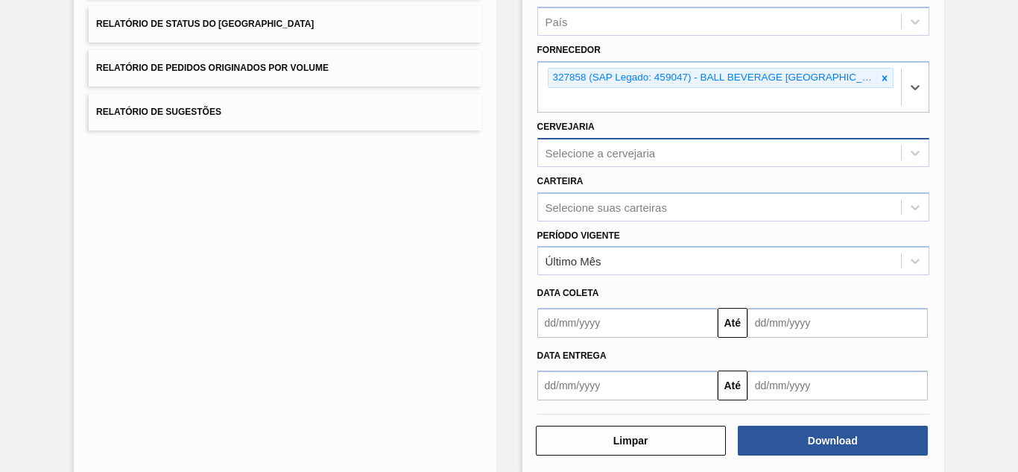
click at [597, 154] on div "Selecione a cervejaria" at bounding box center [601, 152] width 110 height 13
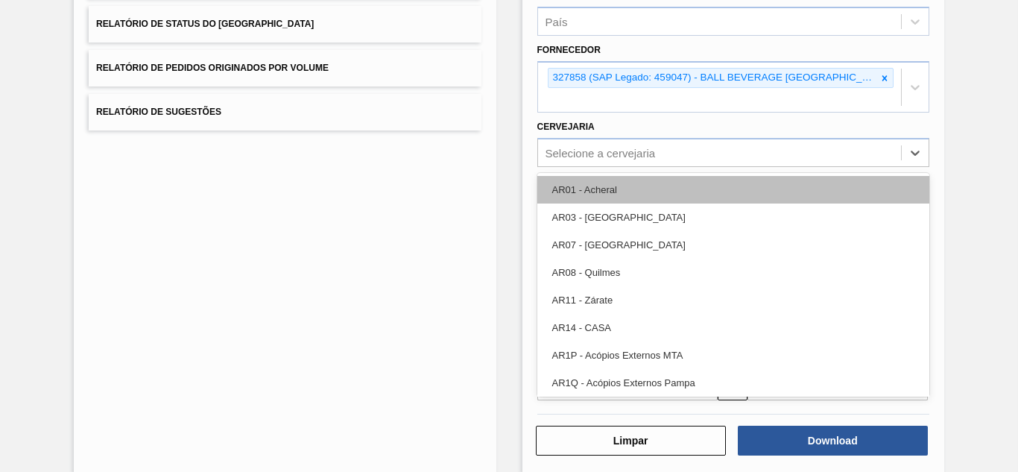
paste input "BR09"
type input "BR09"
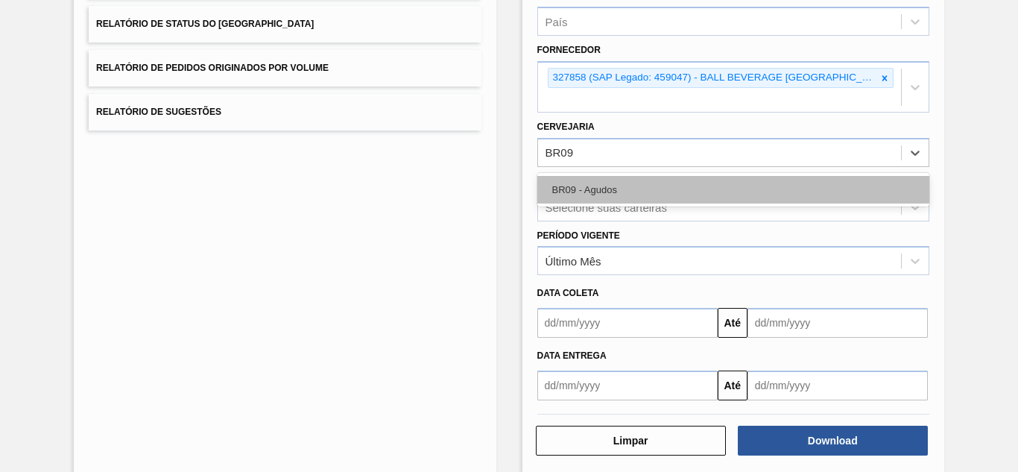
click at [567, 191] on div "BR09 - Agudos" at bounding box center [733, 190] width 392 height 28
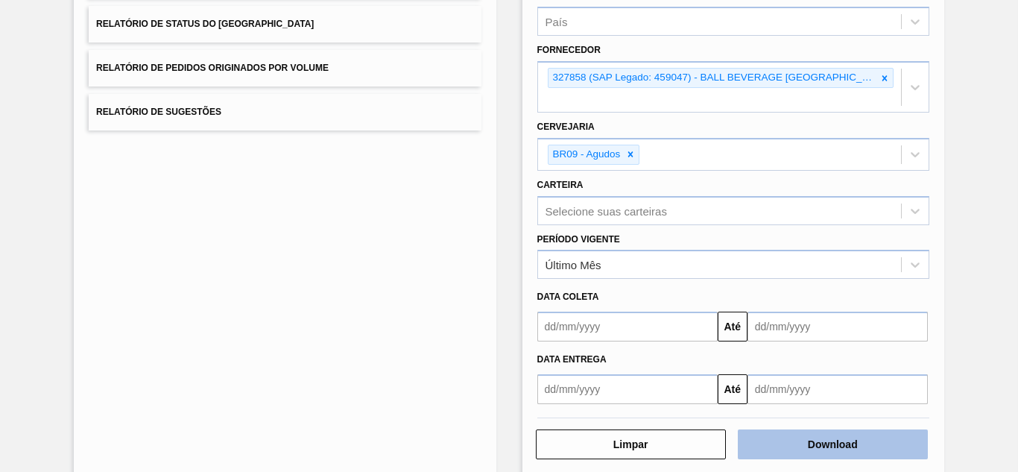
click at [782, 435] on button "Download" at bounding box center [833, 444] width 190 height 30
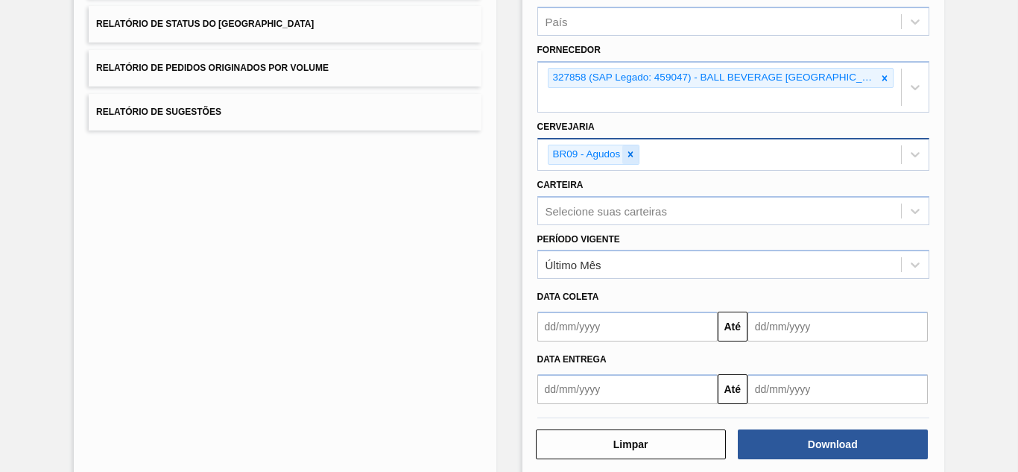
click at [625, 150] on icon at bounding box center [630, 154] width 10 height 10
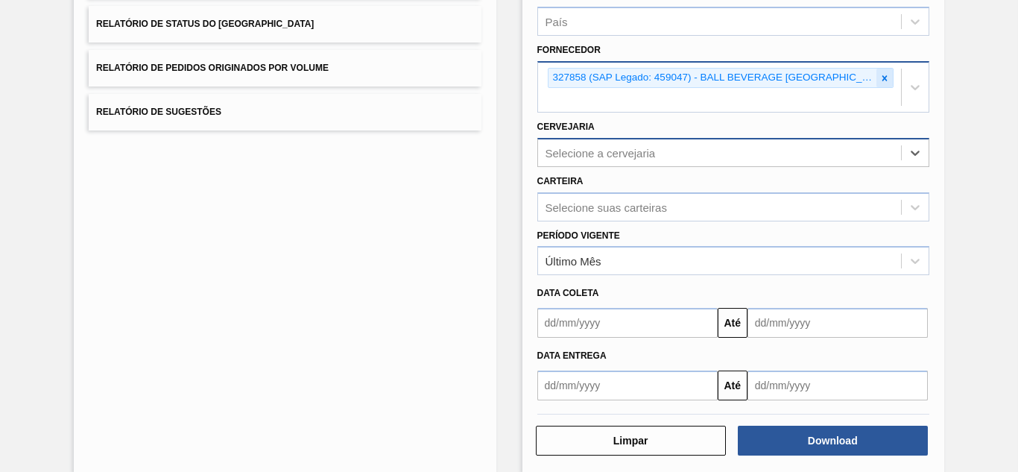
click at [885, 79] on icon at bounding box center [884, 78] width 10 height 10
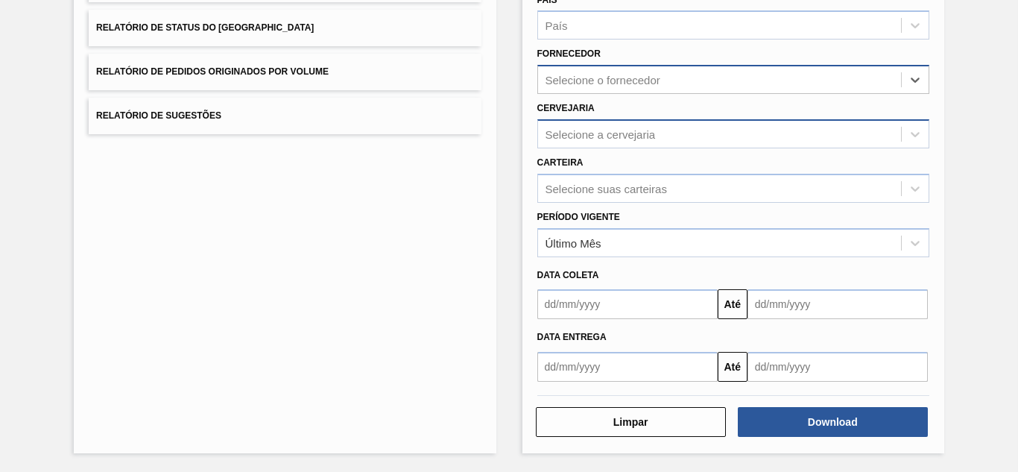
paste input "290167"
type input "290167"
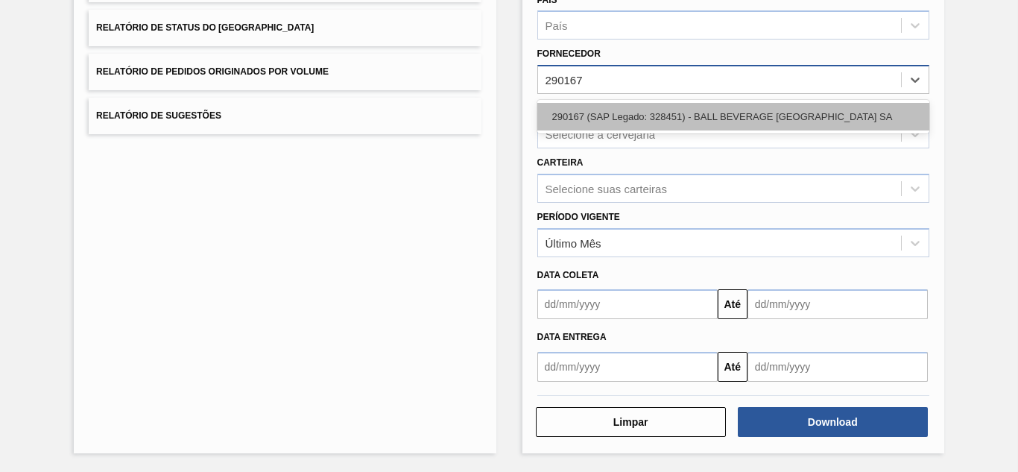
click at [606, 111] on div "290167 (SAP Legado: 328451) - BALL BEVERAGE [GEOGRAPHIC_DATA] SA" at bounding box center [733, 117] width 392 height 28
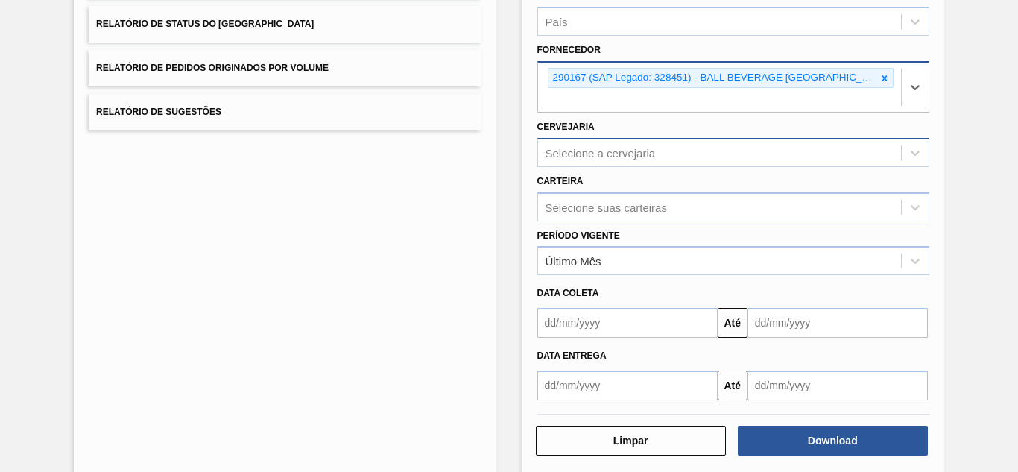
click at [576, 149] on div "Selecione a cervejaria" at bounding box center [601, 152] width 110 height 13
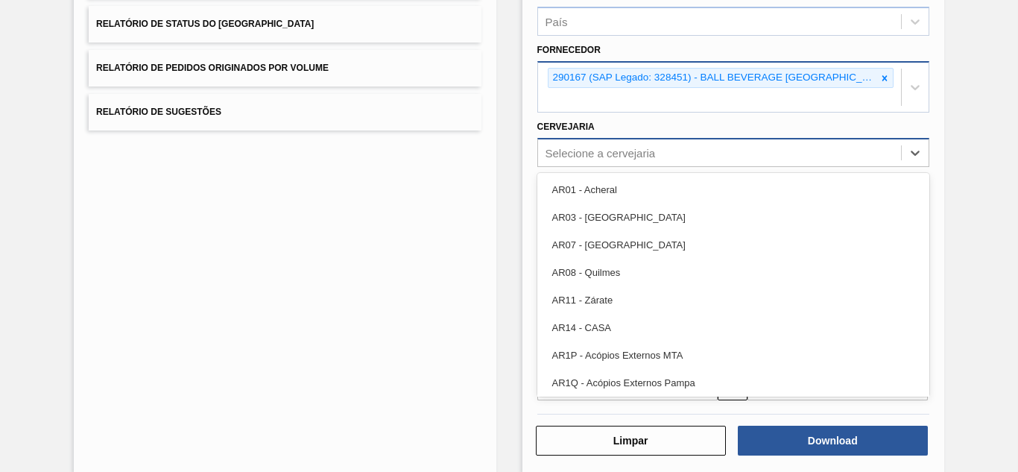
paste input "BR05"
type input "BR05"
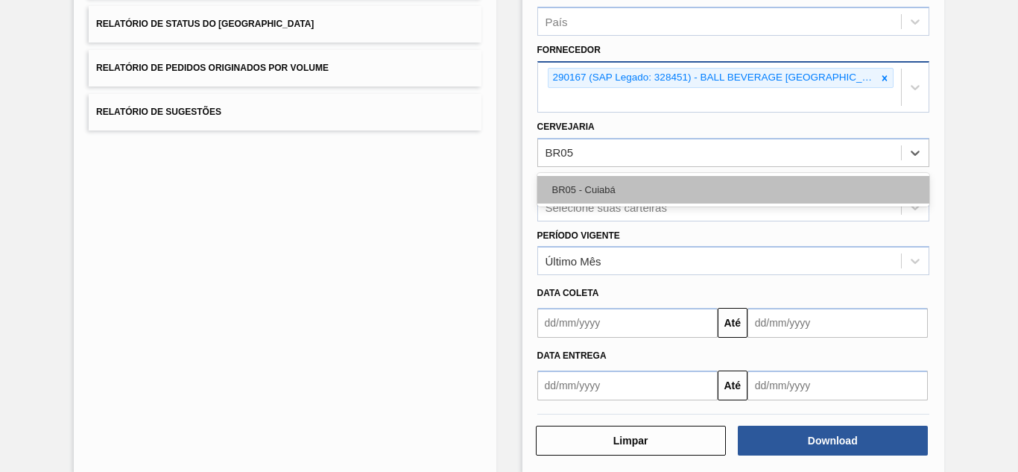
click at [569, 185] on div "BR05 - Cuiabá" at bounding box center [733, 190] width 392 height 28
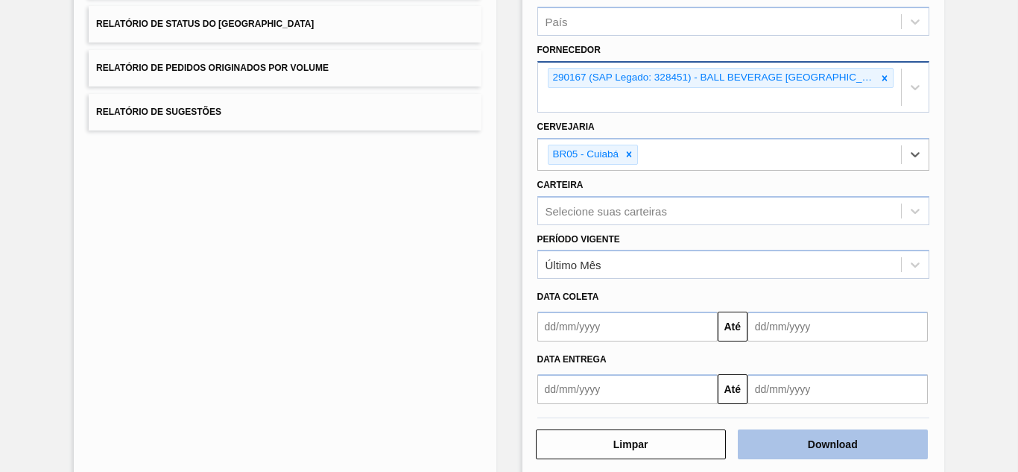
click at [789, 452] on button "Download" at bounding box center [833, 444] width 190 height 30
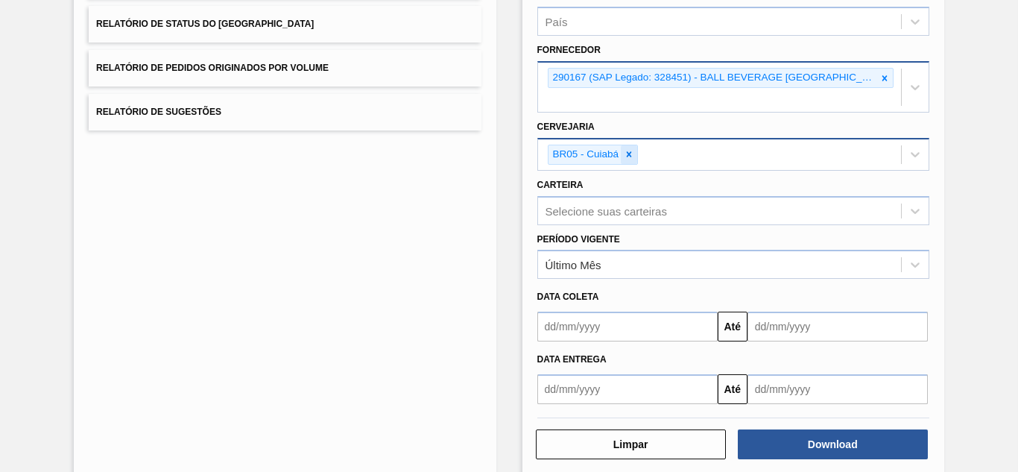
click at [625, 157] on icon at bounding box center [629, 154] width 10 height 10
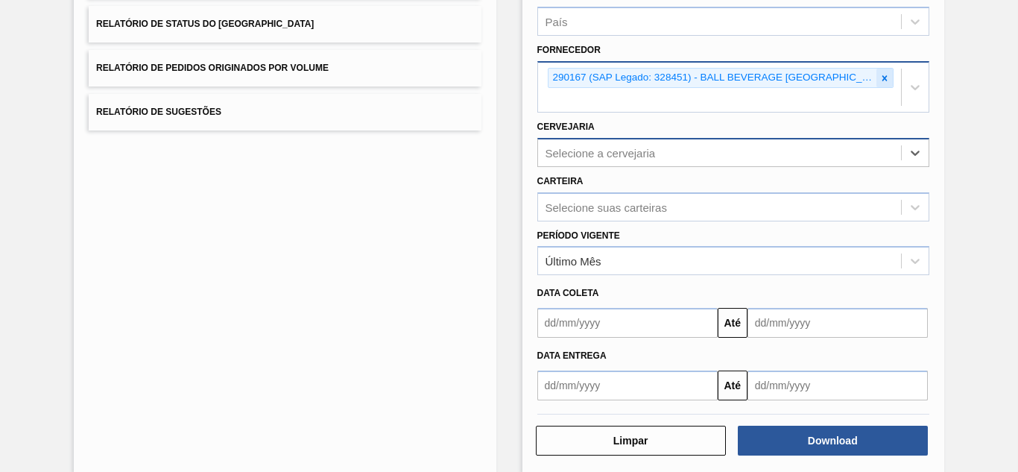
click at [883, 78] on icon at bounding box center [884, 77] width 5 height 5
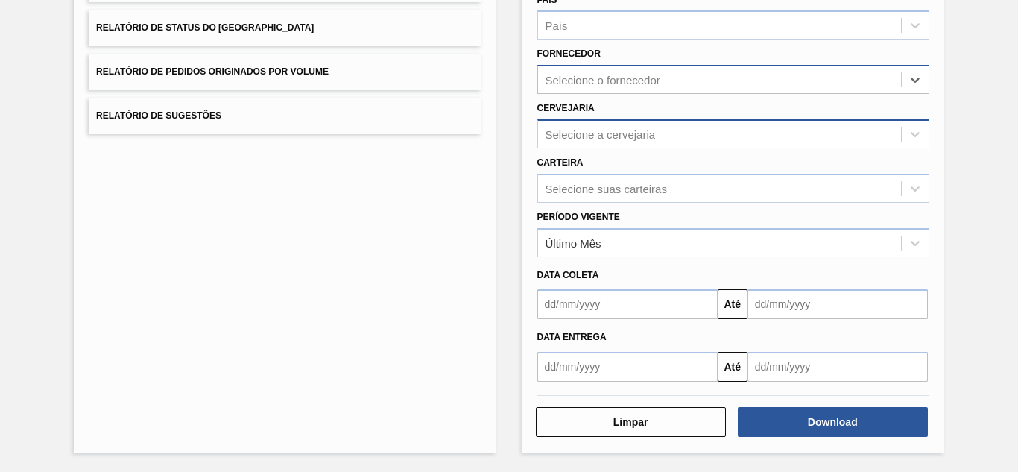
scroll to position [218, 0]
click at [613, 84] on div "Selecione o fornecedor" at bounding box center [603, 80] width 115 height 13
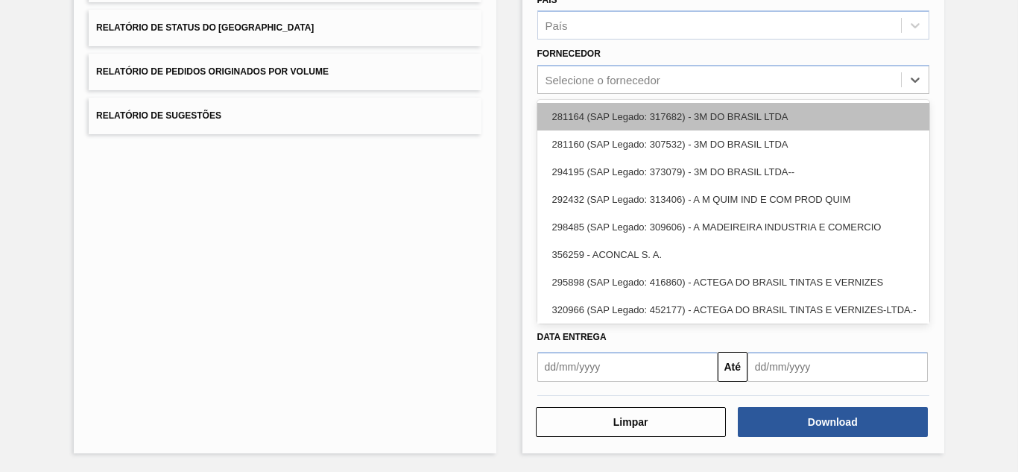
paste input "320622"
type input "320622"
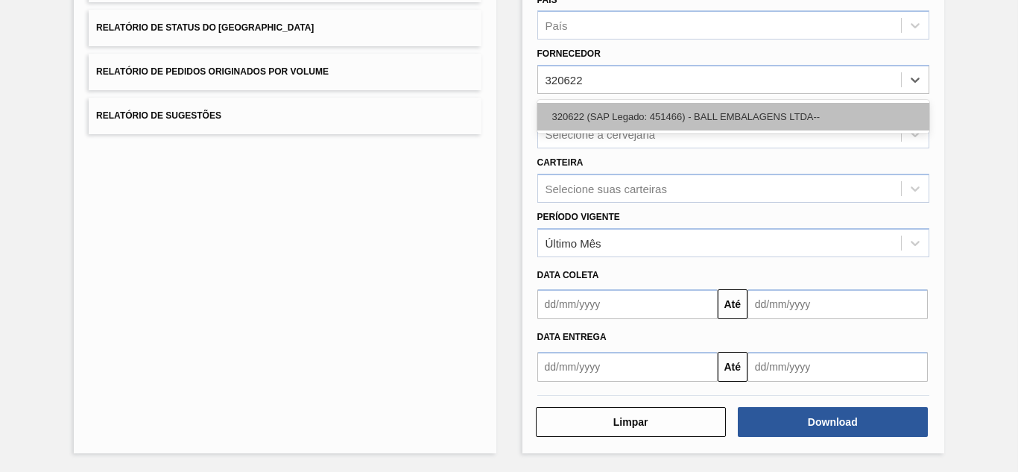
click at [627, 107] on div "320622 (SAP Legado: 451466) - BALL EMBALAGENS LTDA--" at bounding box center [733, 117] width 392 height 28
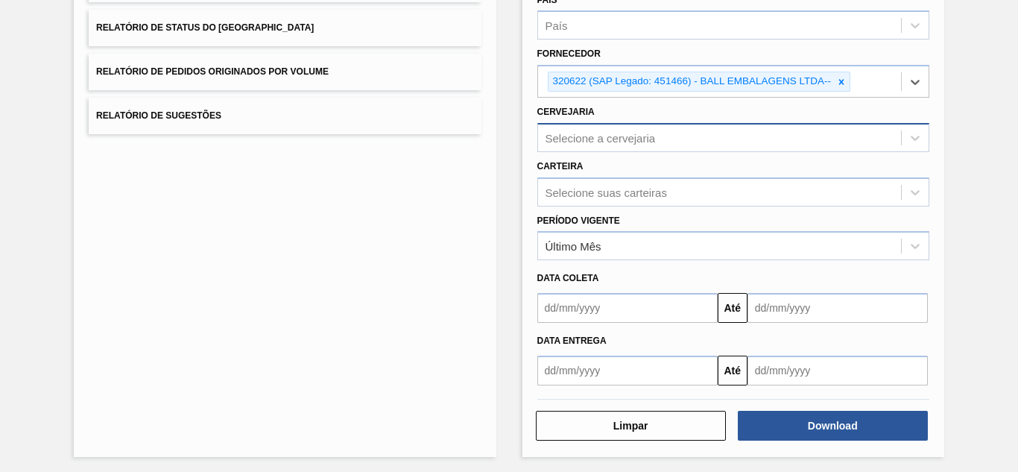
scroll to position [222, 0]
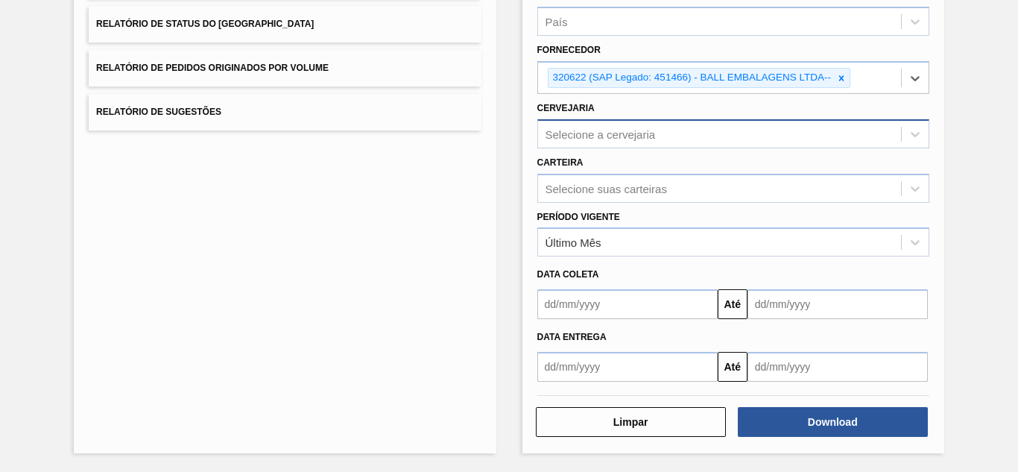
click at [594, 133] on div "Selecione a cervejaria" at bounding box center [601, 133] width 110 height 13
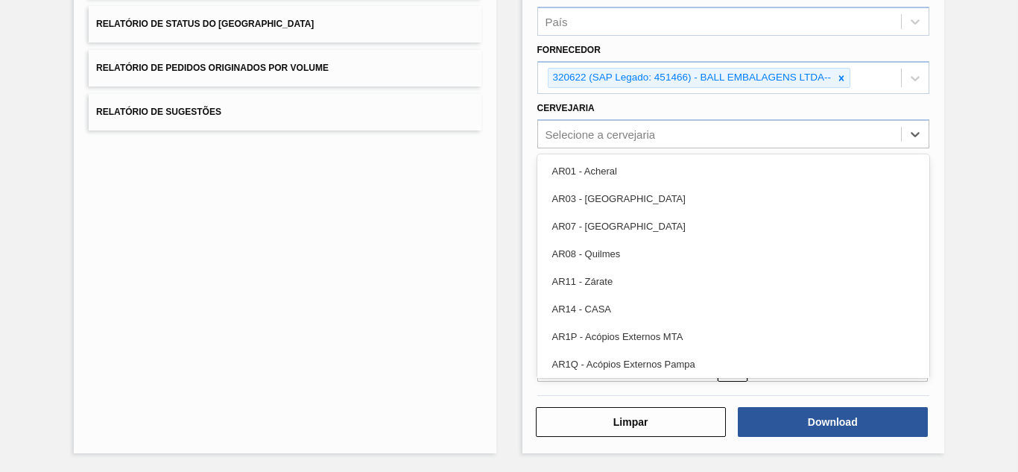
paste input "BR02"
type input "BR02"
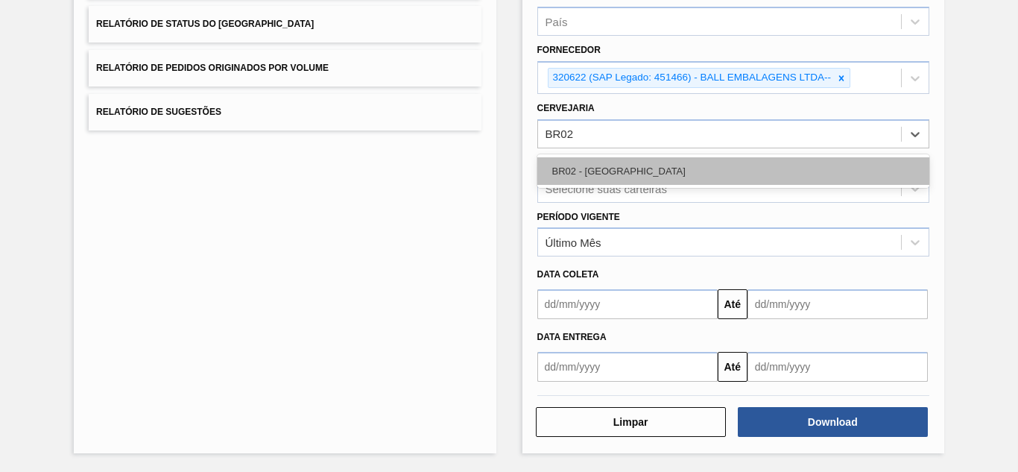
click at [566, 161] on div "BR02 - [GEOGRAPHIC_DATA]" at bounding box center [733, 171] width 392 height 28
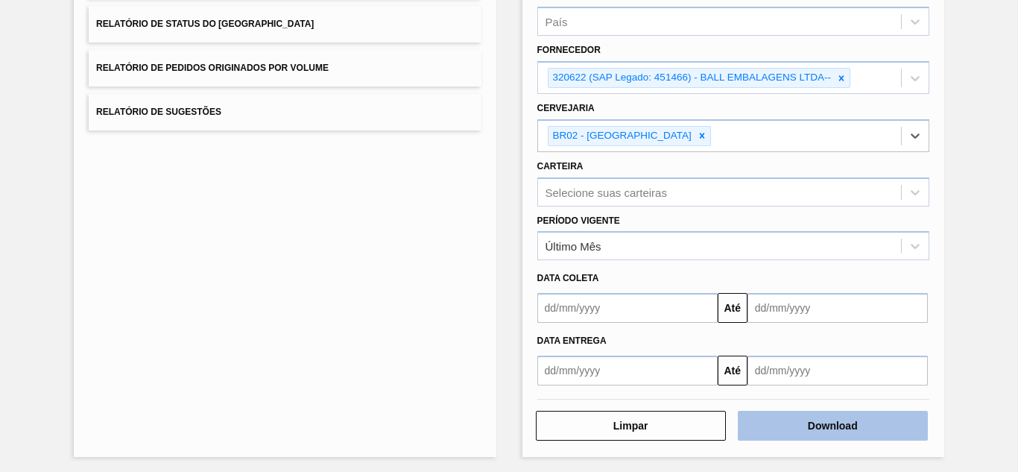
click at [775, 420] on button "Download" at bounding box center [833, 426] width 190 height 30
